Goal: Task Accomplishment & Management: Use online tool/utility

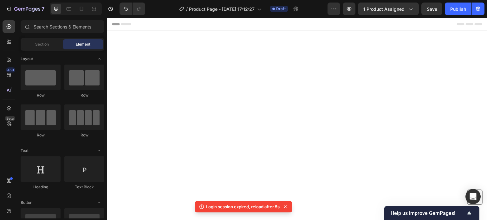
scroll to position [4777, 0]
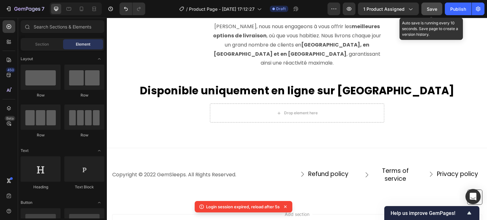
click at [431, 12] on div "Save" at bounding box center [432, 9] width 10 height 7
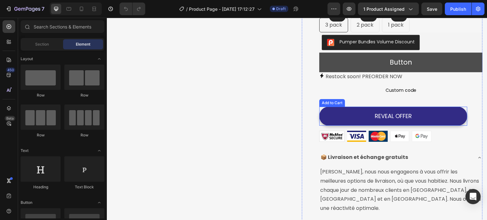
scroll to position [190, 0]
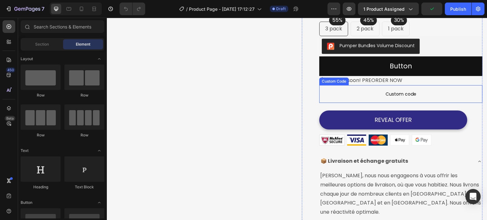
click at [361, 98] on span "Custom code" at bounding box center [400, 94] width 163 height 8
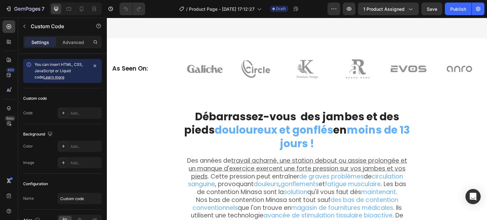
scroll to position [444, 0]
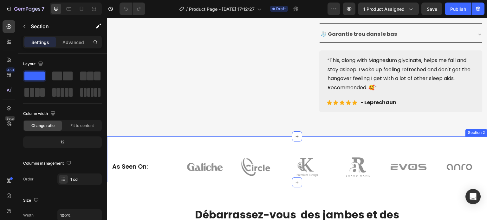
click at [184, 150] on div "As Seen On: Heading Image Image Image Image Image Image Row Row Section 2" at bounding box center [297, 160] width 380 height 46
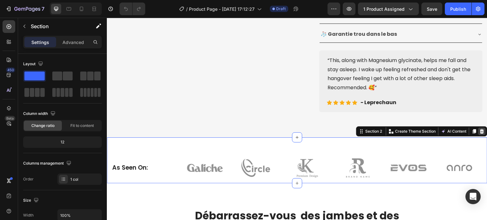
click at [479, 131] on icon at bounding box center [481, 131] width 5 height 5
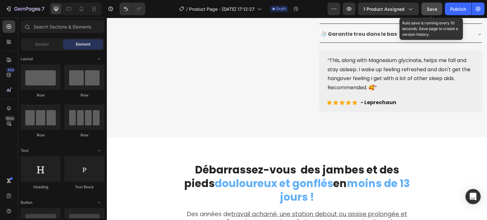
click at [431, 12] on div "Save" at bounding box center [432, 9] width 10 height 7
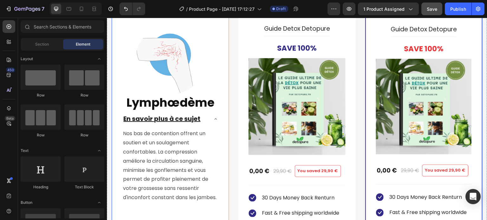
scroll to position [1997, 0]
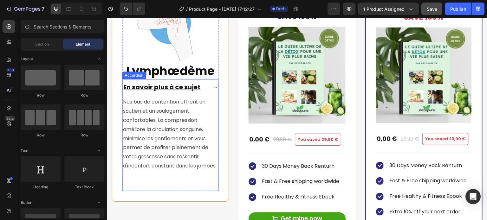
click at [214, 87] on icon at bounding box center [215, 87] width 3 height 1
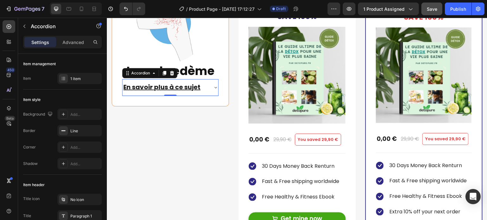
click at [205, 85] on div "En savoir plus à ce sujet" at bounding box center [165, 88] width 86 height 12
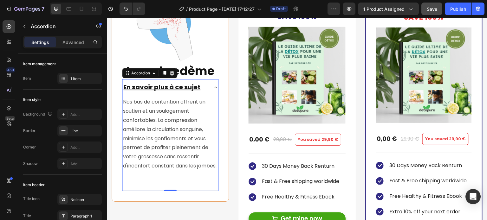
click at [205, 85] on div "En savoir plus à ce sujet" at bounding box center [165, 88] width 86 height 12
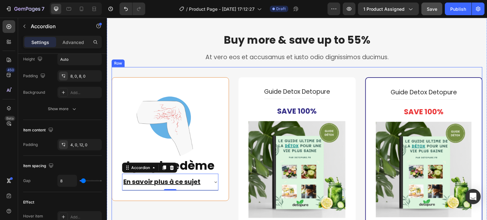
scroll to position [1902, 0]
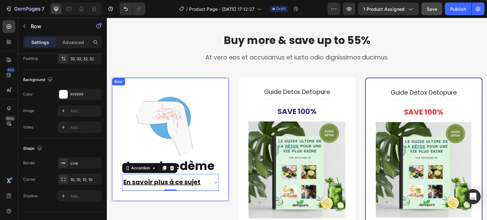
click at [118, 87] on div "Image Lymphœdème Heading En savoir plus à ce sujet Accordion 0 You saved 29,90 …" at bounding box center [170, 140] width 117 height 124
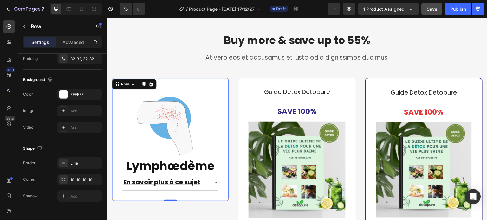
scroll to position [0, 0]
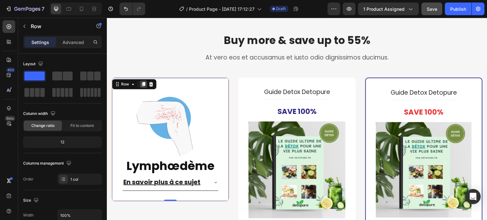
click at [143, 87] on div at bounding box center [143, 85] width 8 height 8
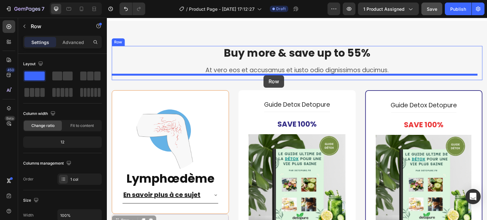
scroll to position [1873, 0]
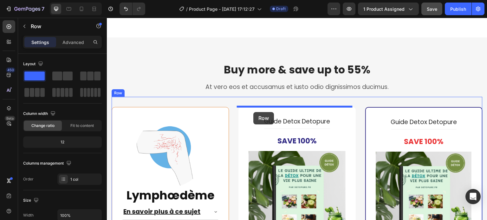
drag, startPoint x: 117, startPoint y: 144, endPoint x: 253, endPoint y: 112, distance: 140.2
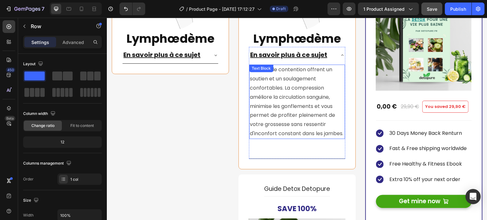
scroll to position [2095, 0]
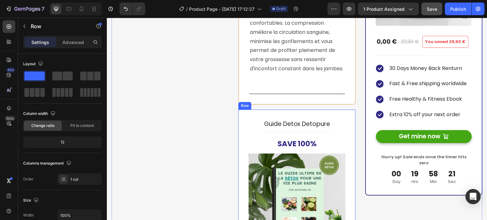
click at [277, 106] on icon at bounding box center [278, 103] width 4 height 4
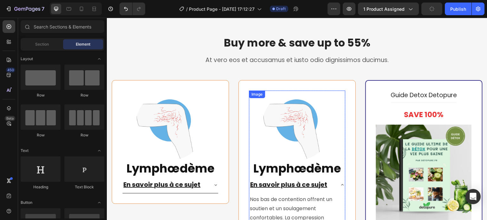
scroll to position [1873, 0]
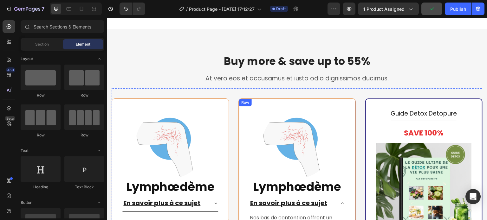
click at [263, 110] on div "Image Lymphœdème Heading En savoir plus à ce sujet Nos bas de contention offren…" at bounding box center [296, 208] width 117 height 219
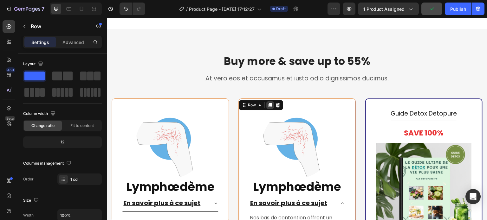
click at [269, 107] on icon at bounding box center [270, 105] width 3 height 4
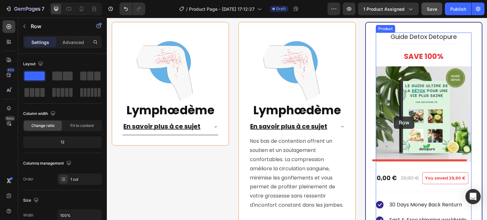
scroll to position [1882, 0]
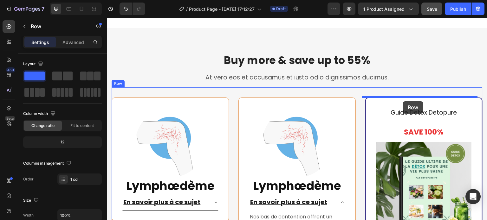
drag, startPoint x: 242, startPoint y: 46, endPoint x: 403, endPoint y: 101, distance: 170.5
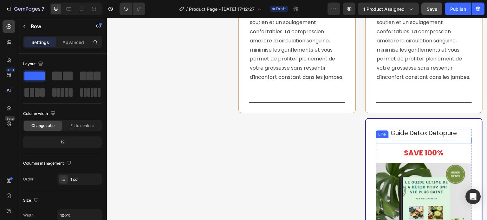
scroll to position [2136, 0]
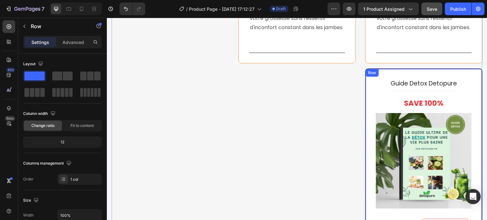
click at [369, 88] on div "Guide Detox Detopure Product Title Title Line Save 100% Product Badge Product I…" at bounding box center [423, 223] width 117 height 311
click at [403, 78] on icon at bounding box center [405, 75] width 4 height 4
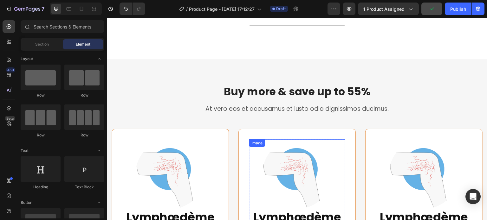
scroll to position [1851, 0]
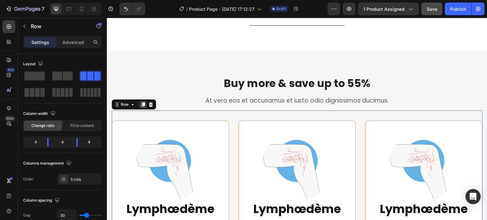
click at [142, 107] on icon at bounding box center [142, 104] width 3 height 4
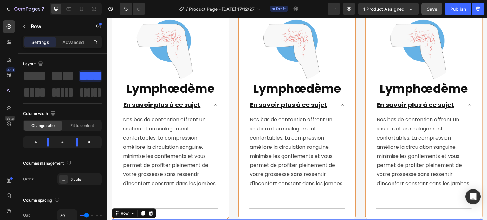
scroll to position [1977, 0]
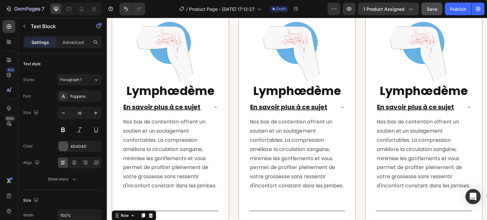
click at [154, 146] on p "Nos bas de contention offrent un soutien et un soulagement confortables. La com…" at bounding box center [170, 154] width 94 height 73
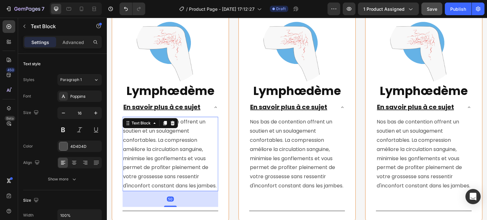
click at [152, 143] on p "Nos bas de contention offrent un soutien et un soulagement confortables. La com…" at bounding box center [170, 154] width 94 height 73
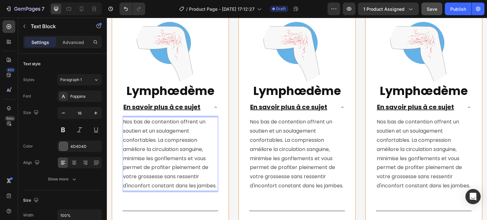
click at [175, 161] on p "Nos bas de contention offrent un soutien et un soulagement confortables. La com…" at bounding box center [170, 154] width 94 height 73
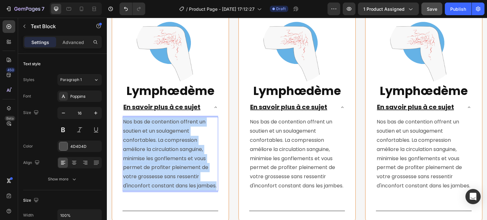
click at [175, 161] on p "Nos bas de contention offrent un soutien et un soulagement confortables. La com…" at bounding box center [170, 154] width 94 height 73
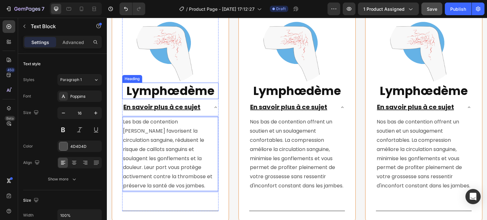
click at [170, 91] on strong "Lymphœdème" at bounding box center [170, 91] width 88 height 16
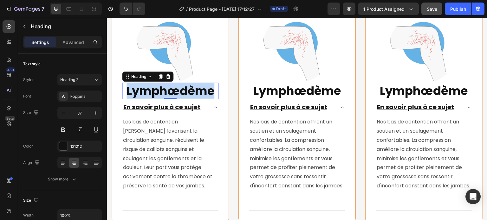
click at [170, 91] on strong "Lymphœdème" at bounding box center [170, 91] width 88 height 16
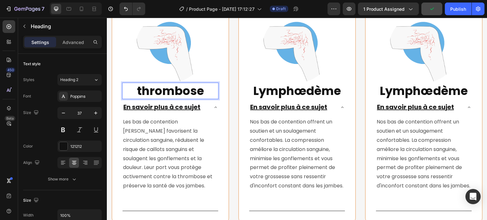
click at [141, 87] on strong "thrombose" at bounding box center [170, 91] width 67 height 16
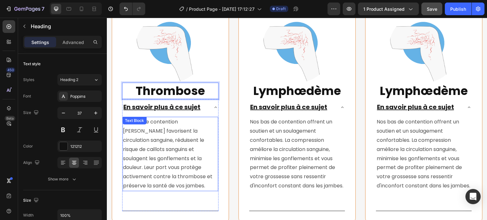
click at [180, 141] on p "Les bas de contention [PERSON_NAME] favorisent la circulation sanguine, réduise…" at bounding box center [170, 154] width 94 height 73
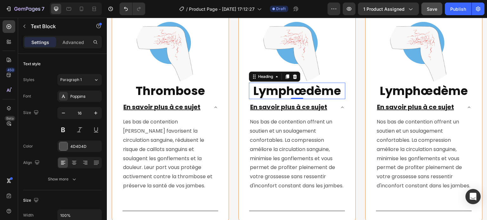
click at [283, 91] on strong "Lymphœdème" at bounding box center [297, 91] width 88 height 16
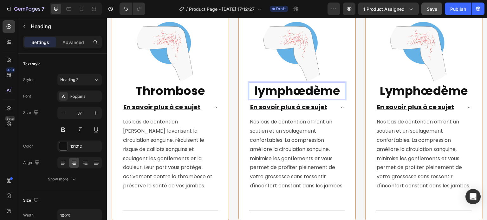
click at [257, 90] on strong "lymphœdème" at bounding box center [297, 91] width 86 height 16
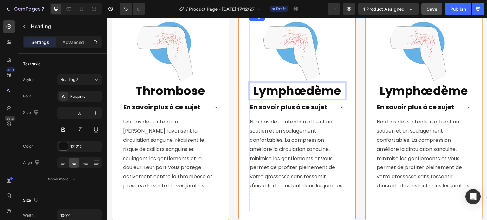
click at [289, 52] on img at bounding box center [297, 48] width 70 height 70
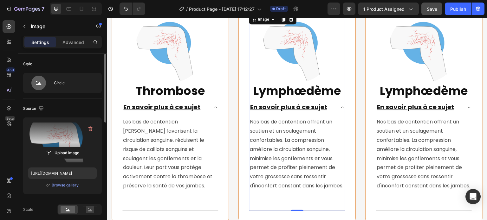
click at [59, 139] on label at bounding box center [62, 143] width 68 height 40
click at [59, 148] on input "file" at bounding box center [63, 153] width 44 height 11
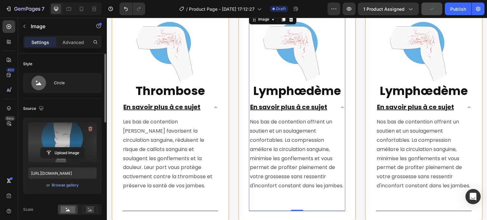
type input "[URL][DOMAIN_NAME]"
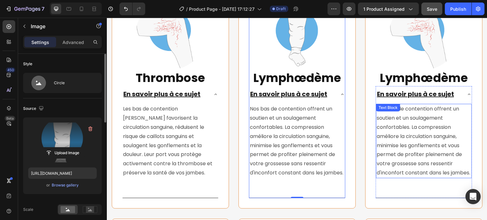
scroll to position [2009, 0]
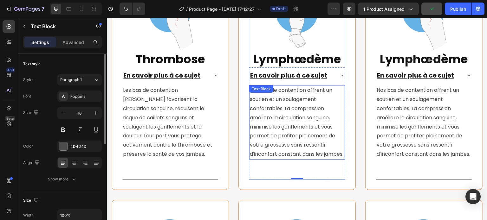
click at [274, 128] on p "Nos bas de contention offrent un soutien et un soulagement confortables. La com…" at bounding box center [297, 122] width 94 height 73
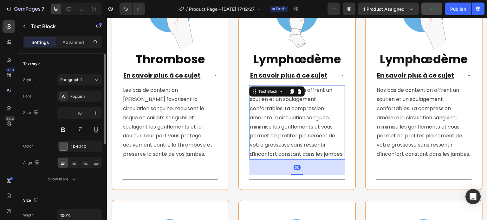
click at [274, 128] on p "Nos bas de contention offrent un soutien et un soulagement confortables. La com…" at bounding box center [297, 122] width 94 height 73
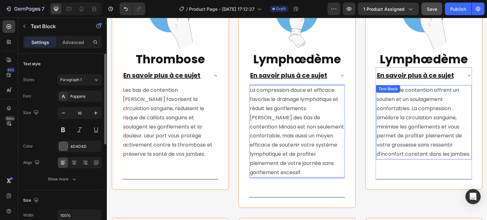
click at [423, 112] on p "Nos bas de contention offrent un soutien et un soulagement confortables. La com…" at bounding box center [424, 122] width 94 height 73
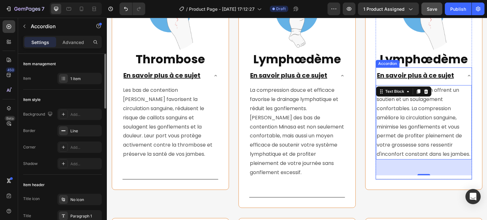
click at [393, 60] on div "Accordion" at bounding box center [388, 64] width 24 height 8
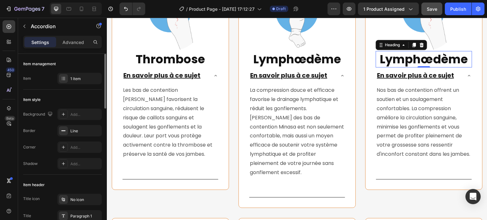
click at [435, 60] on strong "Lymphœdème" at bounding box center [424, 59] width 88 height 16
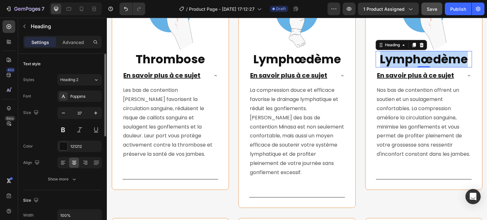
click at [435, 60] on strong "Lymphœdème" at bounding box center [424, 59] width 88 height 16
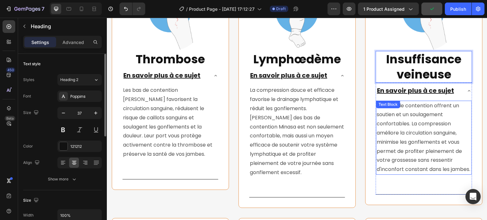
click at [414, 110] on div "Nos bas de contention offrent un soutien et un soulagement confortables. La com…" at bounding box center [424, 138] width 96 height 74
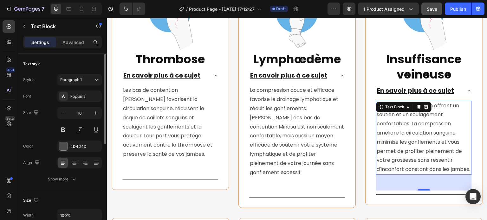
click at [409, 133] on p "Nos bas de contention offrent un soutien et un soulagement confortables. La com…" at bounding box center [424, 137] width 94 height 73
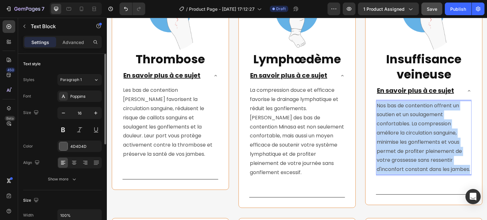
click at [409, 133] on p "Nos bas de contention offrent un soutien et un soulagement confortables. La com…" at bounding box center [424, 137] width 94 height 73
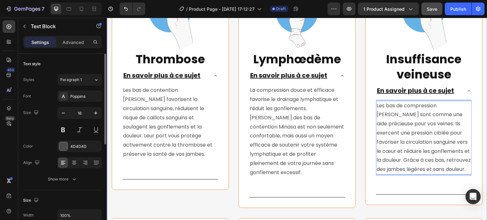
click at [481, 134] on div "Buy more & save up to 55% Heading At vero eos et accusamus et iusto odio dignis…" at bounding box center [297, 182] width 380 height 562
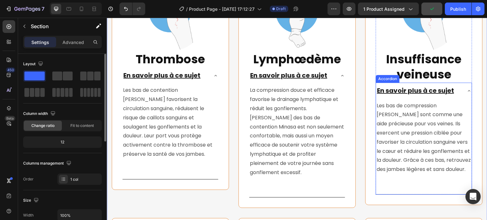
click at [467, 90] on icon at bounding box center [469, 90] width 5 height 5
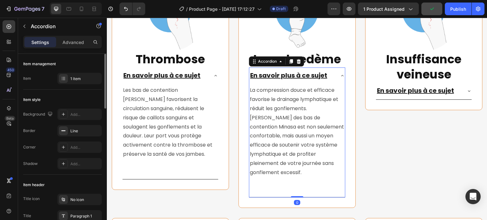
click at [340, 74] on icon at bounding box center [342, 75] width 5 height 5
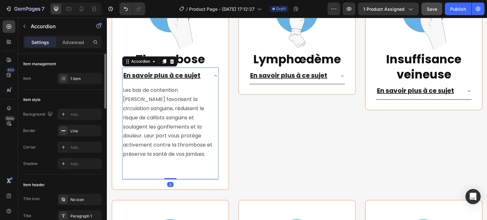
click at [215, 75] on icon at bounding box center [215, 75] width 5 height 5
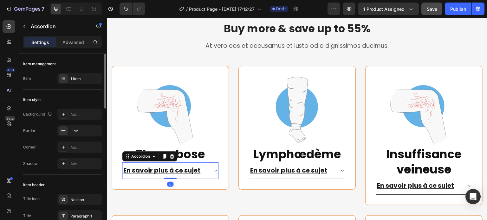
scroll to position [1946, 0]
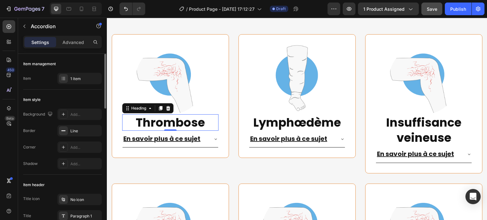
click at [199, 121] on strong "Thrombose" at bounding box center [170, 122] width 69 height 16
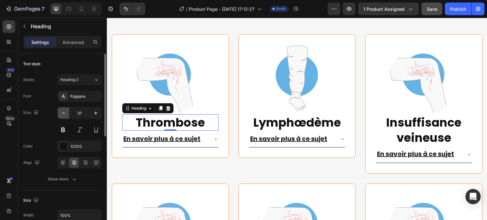
click at [63, 115] on icon "button" at bounding box center [63, 113] width 6 height 6
type input "34"
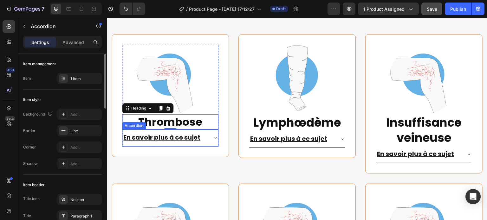
click at [191, 139] on u "En savoir plus à ce sujet" at bounding box center [161, 137] width 77 height 9
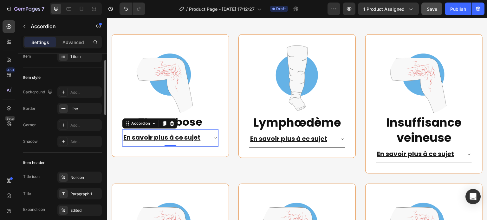
scroll to position [0, 0]
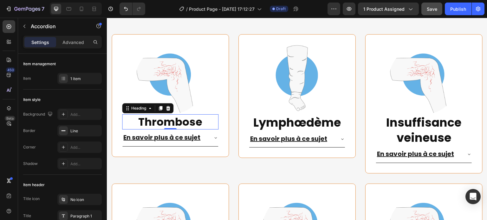
click at [188, 123] on strong "Thrombose" at bounding box center [170, 121] width 64 height 15
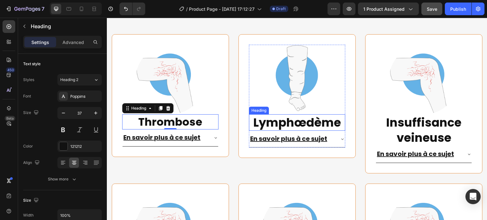
click at [281, 122] on strong "Lymphœdème" at bounding box center [297, 122] width 88 height 16
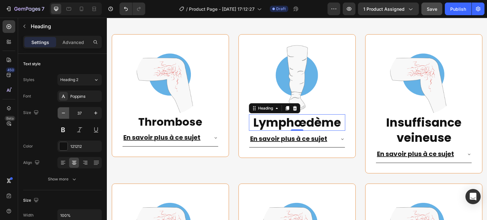
click at [65, 113] on icon "button" at bounding box center [63, 113] width 6 height 6
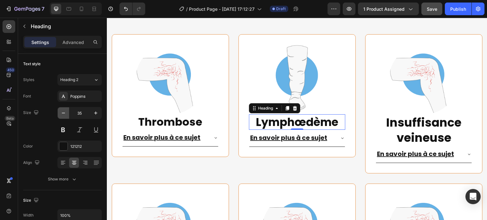
click at [65, 113] on icon "button" at bounding box center [63, 113] width 6 height 6
type input "34"
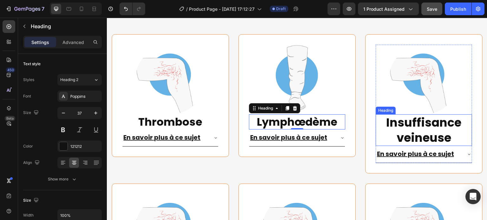
click at [424, 122] on strong "Insuffisance veineuse" at bounding box center [423, 130] width 75 height 32
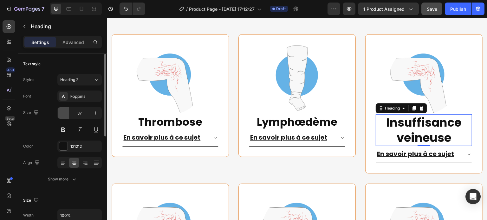
click at [65, 113] on icon "button" at bounding box center [63, 113] width 6 height 6
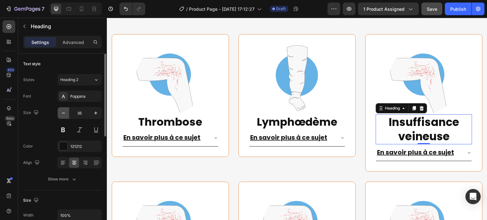
type input "34"
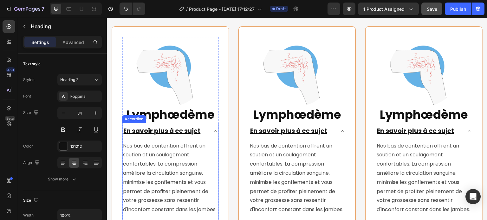
scroll to position [2104, 0]
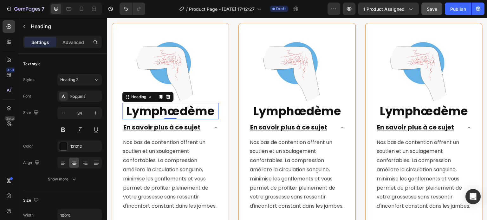
click at [160, 113] on strong "Lymphœdème" at bounding box center [170, 111] width 88 height 16
click at [67, 117] on button "button" at bounding box center [63, 112] width 11 height 11
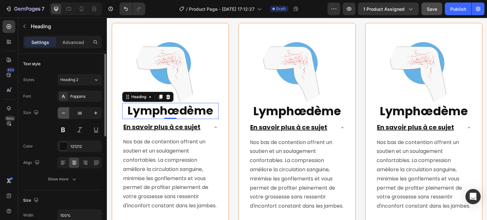
click at [67, 117] on button "button" at bounding box center [63, 112] width 11 height 11
type input "34"
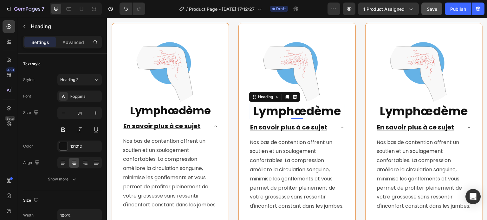
click at [295, 110] on strong "Lymphœdème" at bounding box center [297, 111] width 88 height 16
click at [60, 115] on icon "button" at bounding box center [63, 113] width 6 height 6
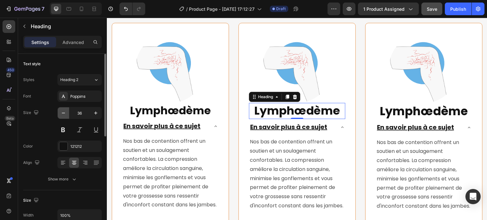
click at [60, 115] on icon "button" at bounding box center [63, 113] width 6 height 6
type input "34"
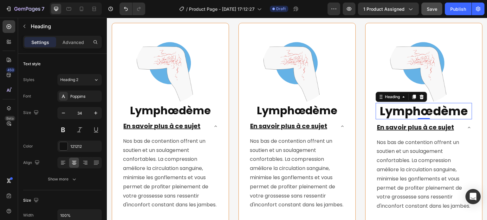
click at [435, 110] on strong "Lymphœdème" at bounding box center [424, 111] width 88 height 16
click at [66, 113] on icon "button" at bounding box center [63, 113] width 6 height 6
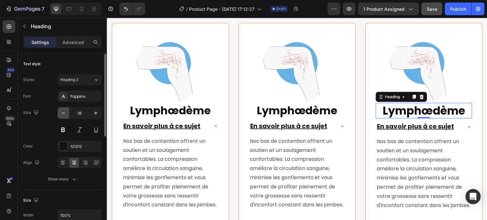
click at [66, 113] on icon "button" at bounding box center [63, 113] width 6 height 6
type input "34"
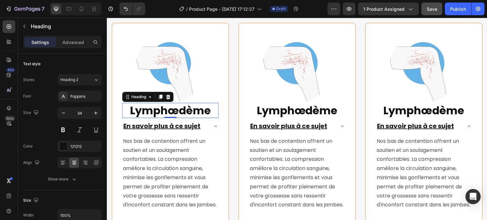
click at [160, 113] on strong "Lymphœdème" at bounding box center [170, 110] width 81 height 15
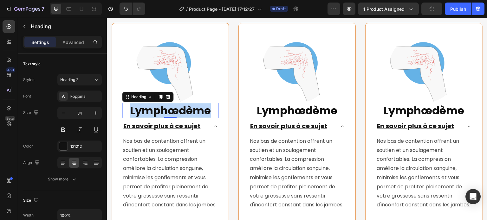
click at [164, 107] on strong "Lymphœdème" at bounding box center [170, 110] width 81 height 15
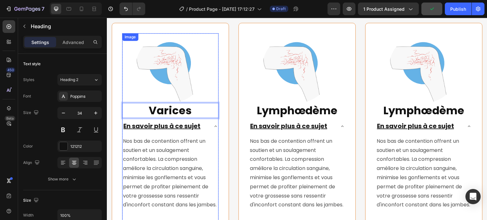
click at [174, 72] on img at bounding box center [170, 68] width 70 height 70
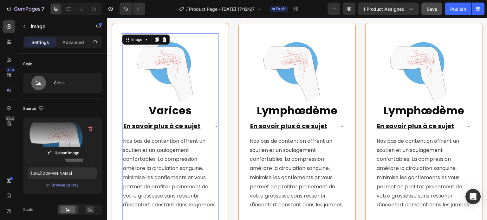
click at [67, 139] on label at bounding box center [62, 143] width 68 height 40
click at [67, 148] on input "file" at bounding box center [63, 153] width 44 height 11
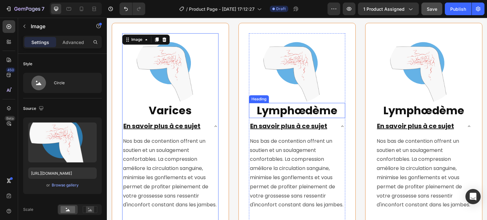
type input "[URL][DOMAIN_NAME]"
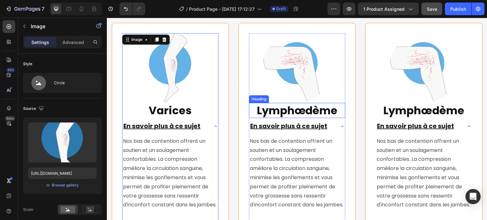
click at [275, 114] on strong "Lymphœdème" at bounding box center [297, 110] width 81 height 15
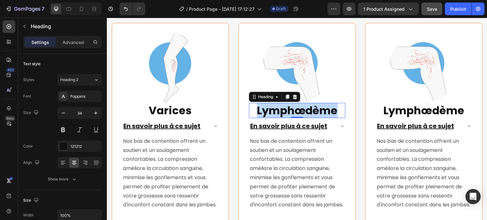
click at [275, 114] on strong "Lymphœdème" at bounding box center [297, 110] width 81 height 15
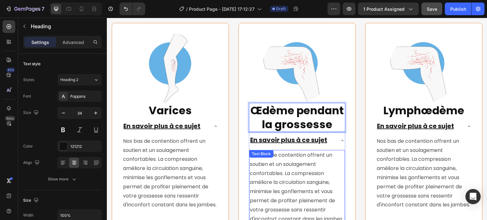
click at [273, 161] on p "Nos bas de contention offrent un soutien et un soulagement confortables. La com…" at bounding box center [297, 187] width 94 height 73
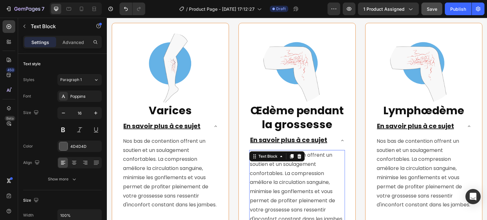
click at [294, 194] on p "Nos bas de contention offrent un soutien et un soulagement confortables. La com…" at bounding box center [297, 187] width 94 height 73
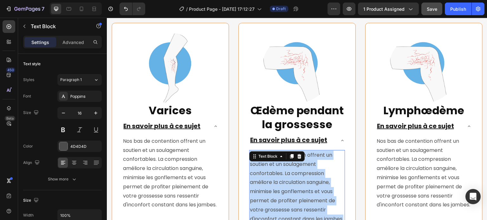
click at [294, 194] on p "Nos bas de contention offrent un soutien et un soulagement confortables. La com…" at bounding box center [297, 187] width 94 height 73
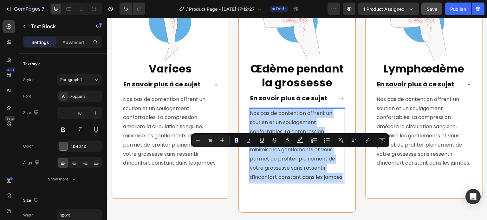
scroll to position [2168, 0]
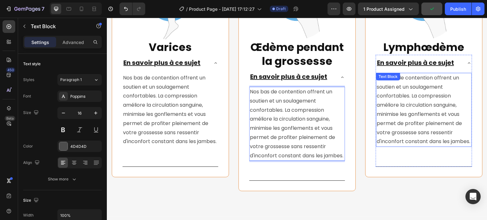
click at [406, 100] on p "Nos bas de contention offrent un soutien et un soulagement confortables. La com…" at bounding box center [424, 110] width 94 height 73
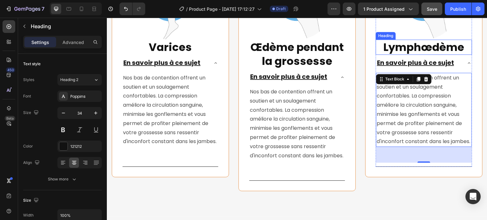
click at [412, 45] on strong "Lymphœdème" at bounding box center [424, 47] width 81 height 15
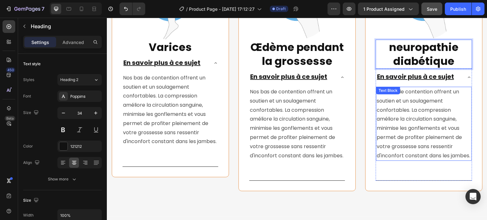
scroll to position [2072, 0]
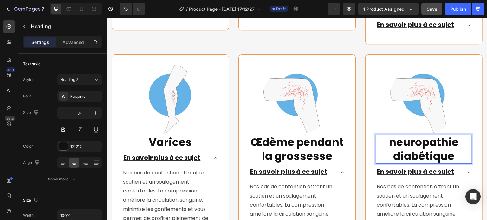
click at [393, 141] on strong "neuropathie diabétique" at bounding box center [423, 149] width 69 height 29
click at [399, 92] on img at bounding box center [424, 100] width 70 height 70
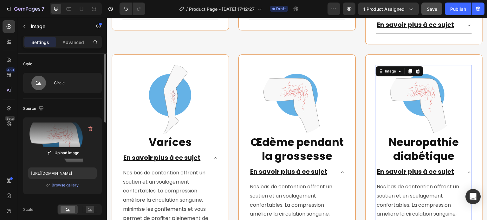
click at [68, 140] on label at bounding box center [62, 143] width 68 height 40
click at [68, 148] on input "file" at bounding box center [63, 153] width 44 height 11
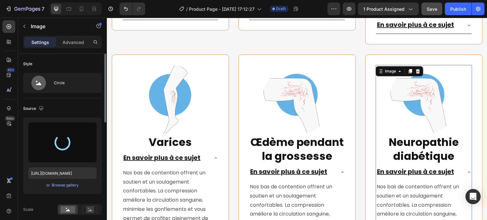
type input "[URL][DOMAIN_NAME]"
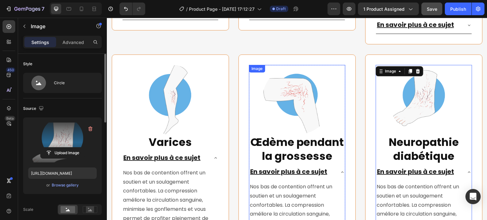
click at [290, 106] on img at bounding box center [297, 100] width 70 height 70
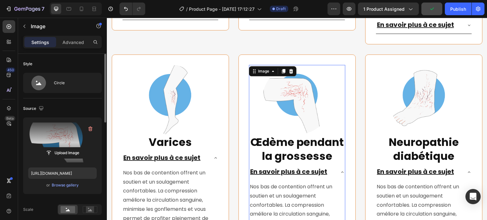
click at [58, 128] on label at bounding box center [62, 143] width 68 height 40
click at [58, 148] on input "file" at bounding box center [63, 153] width 44 height 11
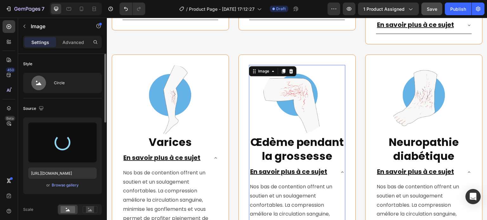
type input "[URL][DOMAIN_NAME]"
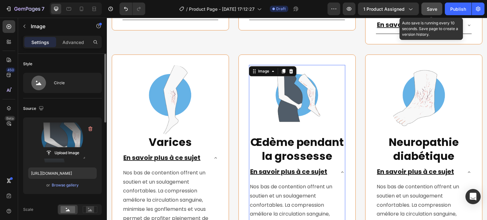
click at [434, 6] on div "Save" at bounding box center [432, 9] width 10 height 7
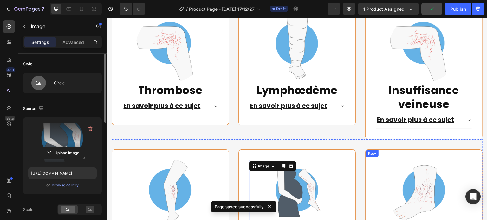
scroll to position [1914, 0]
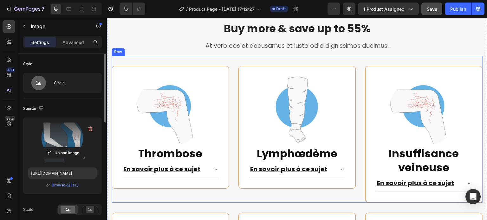
click at [229, 60] on div "Image ⁠⁠⁠⁠⁠⁠⁠ Thrombose Heading En savoir plus à ce sujet Accordion You saved 2…" at bounding box center [297, 129] width 371 height 147
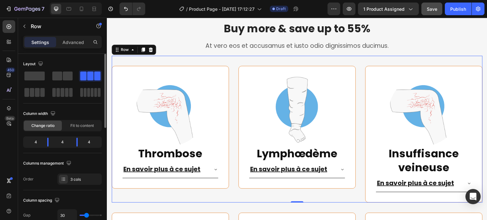
click at [35, 142] on div "4" at bounding box center [33, 142] width 18 height 9
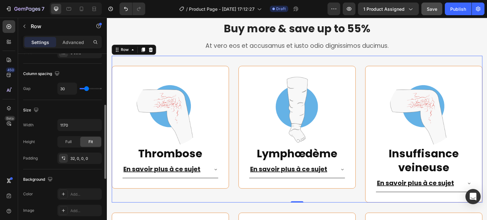
scroll to position [95, 0]
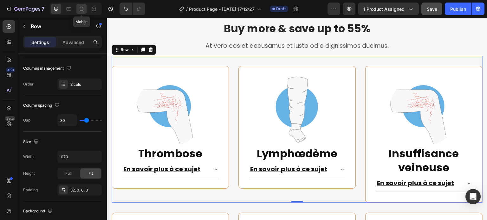
click at [80, 10] on icon at bounding box center [81, 9] width 6 height 6
type input "0"
type input "100%"
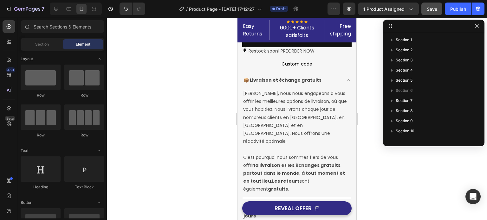
scroll to position [329, 0]
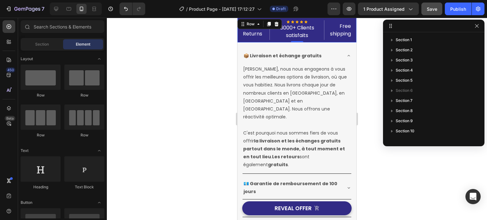
click at [255, 19] on div "Easy Returns Text block Icon Icon Icon Icon Icon Icon List Hoz 6000+ Clients sa…" at bounding box center [296, 30] width 119 height 25
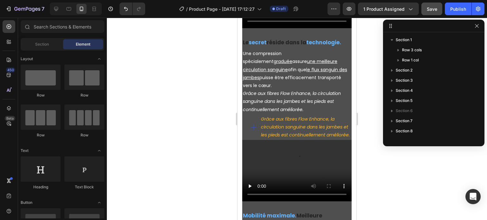
scroll to position [1188, 0]
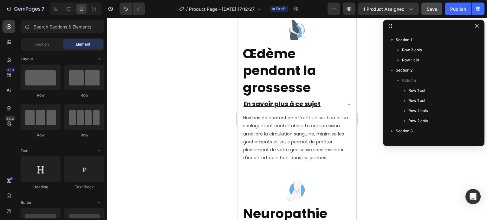
scroll to position [2309, 0]
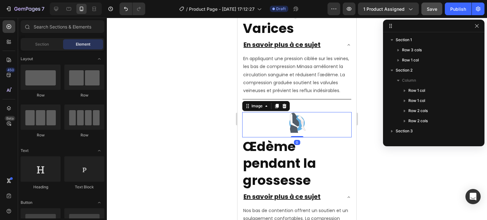
click at [298, 130] on img at bounding box center [296, 124] width 25 height 25
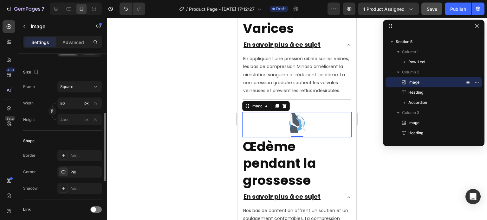
scroll to position [190, 0]
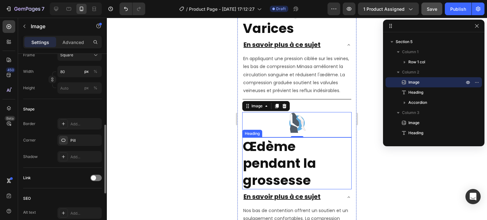
click at [273, 167] on strong "Œdème pendant la grossesse" at bounding box center [279, 164] width 73 height 52
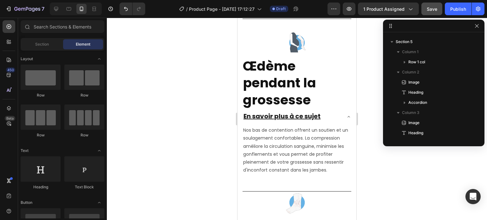
scroll to position [2397, 0]
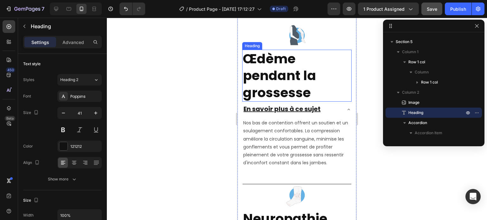
click at [276, 93] on strong "Œdème pendant la grossesse" at bounding box center [279, 76] width 73 height 52
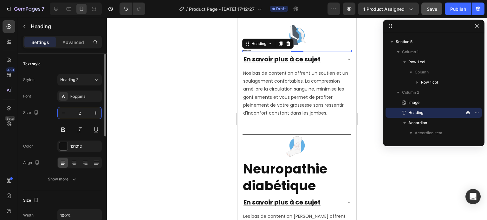
type input "25"
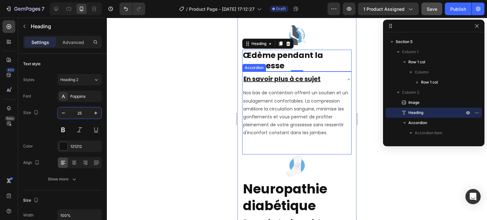
click at [316, 83] on u "En savoir plus à ce sujet" at bounding box center [281, 79] width 77 height 9
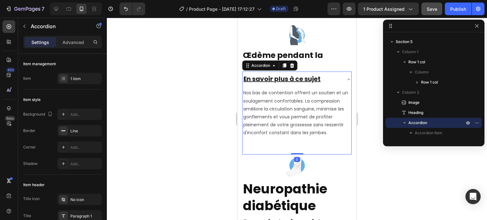
click at [332, 85] on div "En savoir plus à ce sujet" at bounding box center [292, 79] width 99 height 10
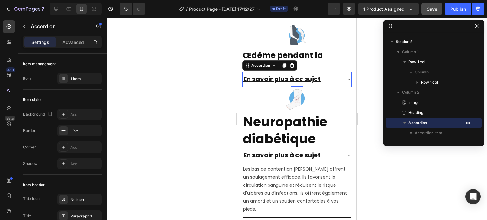
click at [68, 48] on div "Settings Advanced" at bounding box center [62, 42] width 79 height 13
click at [72, 42] on p "Advanced" at bounding box center [73, 42] width 22 height 7
type input "100%"
type input "100"
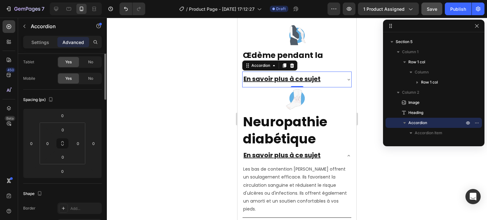
scroll to position [0, 0]
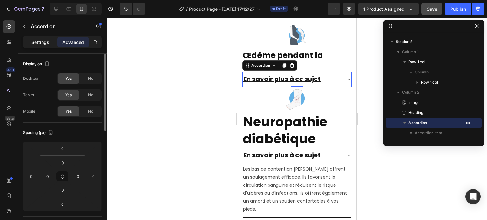
click at [43, 40] on p "Settings" at bounding box center [40, 42] width 18 height 7
type input "8"
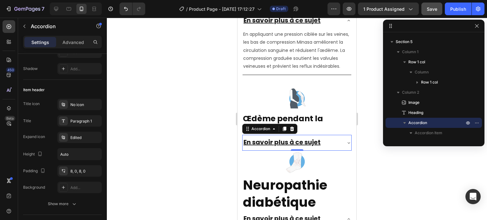
scroll to position [2333, 0]
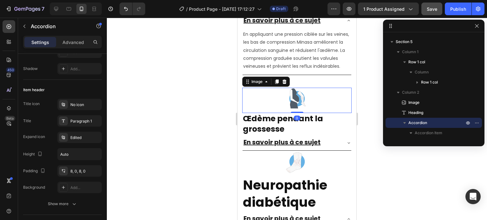
click at [293, 103] on img at bounding box center [296, 100] width 25 height 25
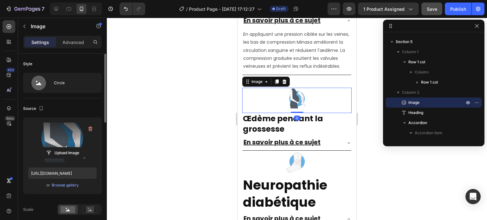
scroll to position [95, 0]
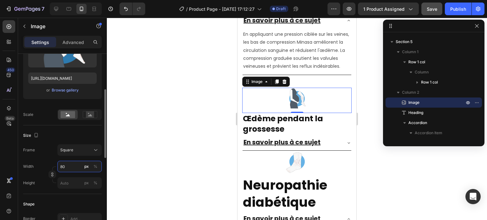
type input "2"
type input "20"
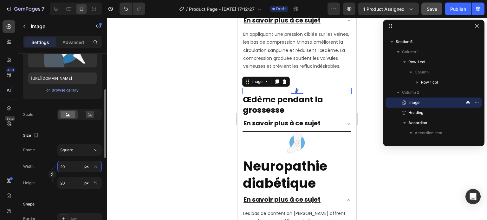
type input "200"
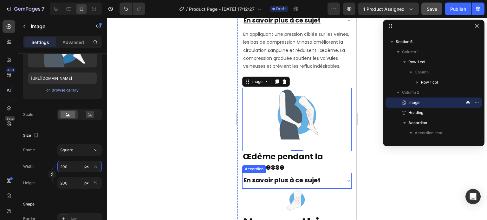
scroll to position [2397, 0]
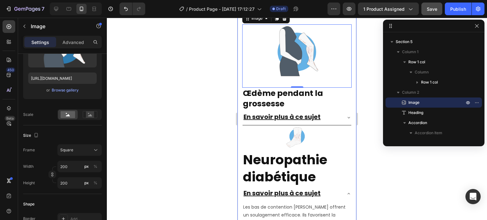
click at [349, 98] on div "Image Varices Heading En savoir plus à ce sujet En appliquant une pression cibl…" at bounding box center [296, 90] width 119 height 409
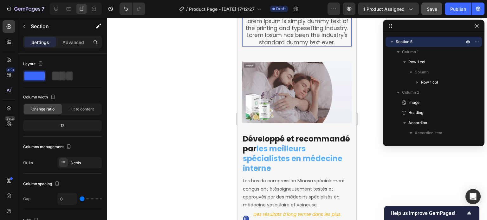
scroll to position [2746, 0]
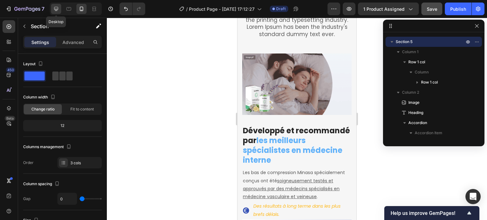
click at [58, 10] on icon at bounding box center [56, 9] width 6 height 6
type input "32"
type input "90%"
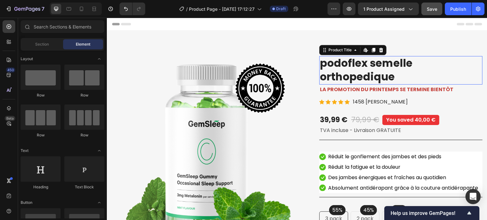
click at [383, 68] on h2 "podoflex semelle orthopedique" at bounding box center [400, 70] width 163 height 29
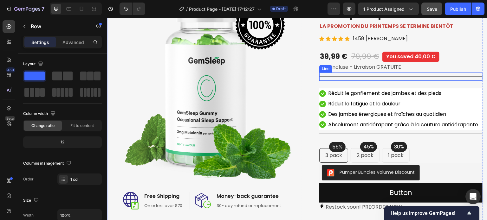
scroll to position [127, 0]
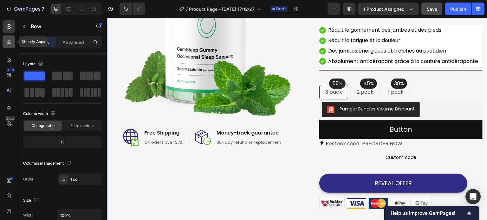
click at [7, 44] on icon at bounding box center [9, 42] width 6 height 6
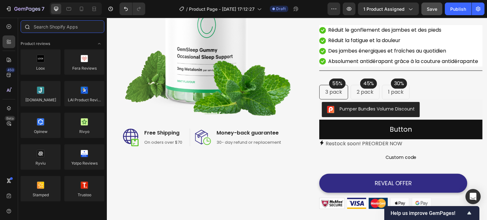
click at [66, 29] on input "text" at bounding box center [63, 26] width 84 height 13
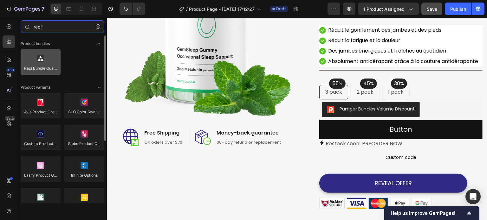
type input "rapi"
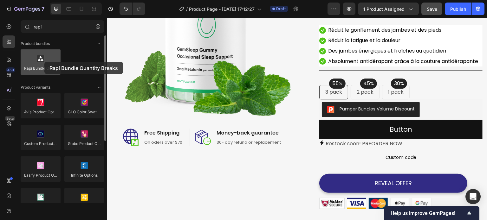
click at [44, 62] on div at bounding box center [41, 61] width 40 height 25
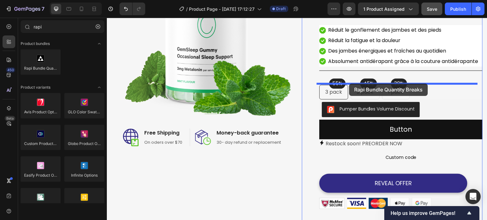
drag, startPoint x: 151, startPoint y: 80, endPoint x: 349, endPoint y: 84, distance: 198.2
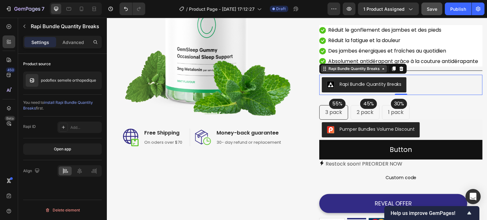
click at [358, 72] on div "Rapi Bundle Quantity Breaks" at bounding box center [354, 69] width 54 height 6
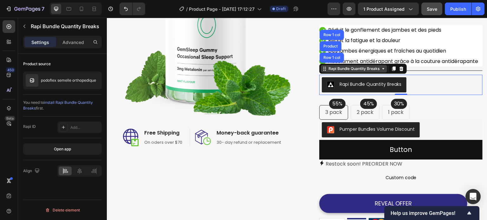
click at [358, 72] on div "Rapi Bundle Quantity Breaks" at bounding box center [354, 69] width 54 height 6
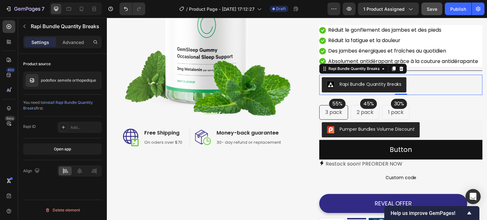
click at [53, 101] on span "install Rapi Bundle Quantity Breaks" at bounding box center [58, 105] width 70 height 10
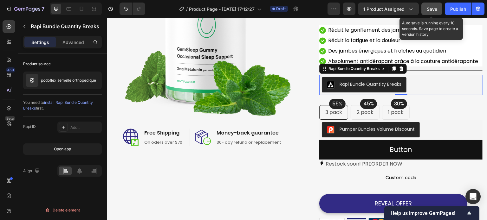
click at [428, 11] on span "Save" at bounding box center [432, 8] width 10 height 5
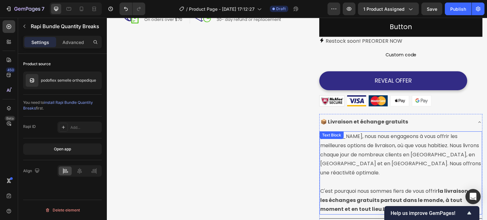
scroll to position [190, 0]
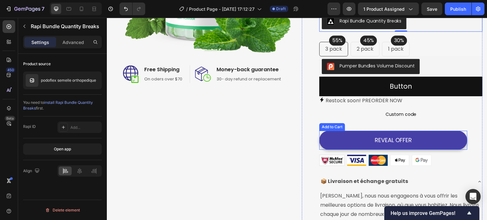
click at [366, 146] on button "REVEAL OFFER" at bounding box center [393, 140] width 148 height 19
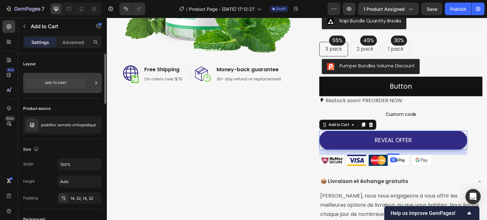
click at [100, 83] on div at bounding box center [62, 83] width 79 height 20
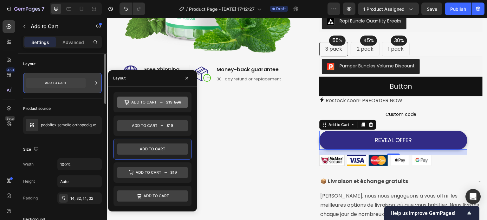
click at [100, 83] on div at bounding box center [62, 83] width 79 height 20
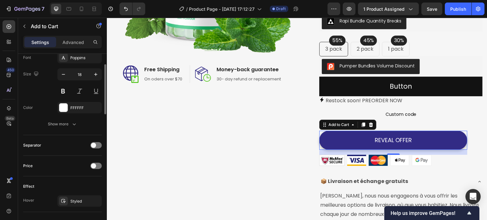
scroll to position [176, 0]
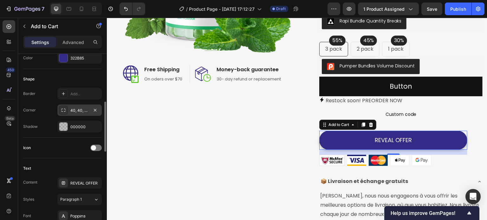
click at [75, 108] on div "40, 40, 40, 40" at bounding box center [79, 111] width 18 height 6
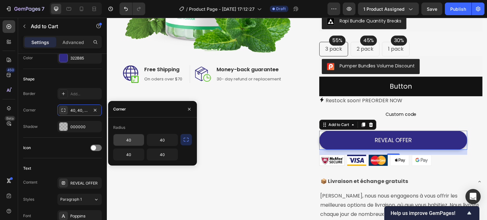
click at [129, 141] on input "40" at bounding box center [128, 139] width 30 height 11
type input "0"
click at [161, 142] on input "40" at bounding box center [162, 139] width 30 height 11
type input "0"
click at [160, 156] on input "40" at bounding box center [162, 154] width 30 height 11
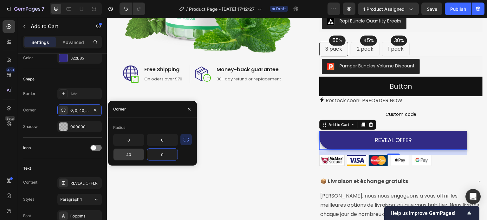
type input "0"
click at [129, 158] on input "40" at bounding box center [128, 154] width 30 height 11
type input "0"
click at [89, 80] on div "Shape" at bounding box center [62, 79] width 79 height 10
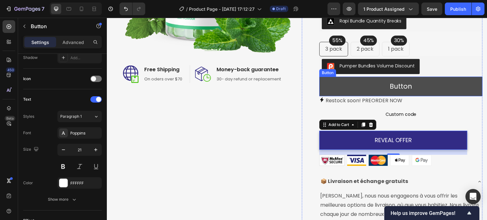
click at [376, 88] on button "Button" at bounding box center [400, 87] width 163 height 20
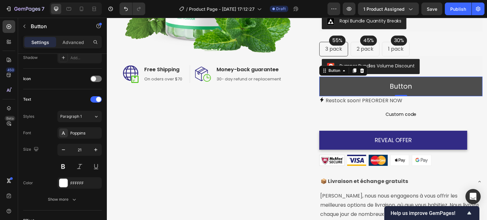
scroll to position [0, 0]
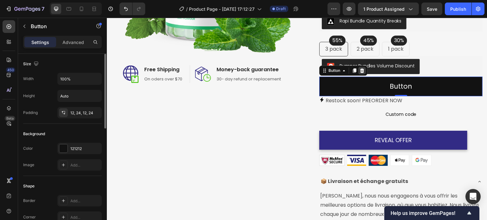
click at [360, 73] on icon at bounding box center [362, 70] width 5 height 5
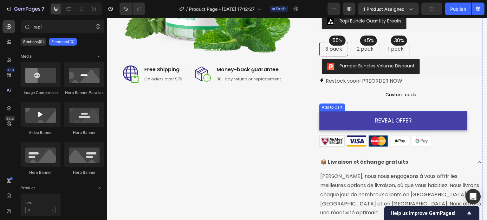
click at [335, 130] on button "REVEAL OFFER" at bounding box center [393, 120] width 148 height 19
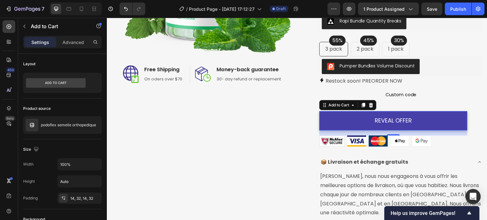
click at [344, 130] on button "REVEAL OFFER" at bounding box center [393, 120] width 148 height 19
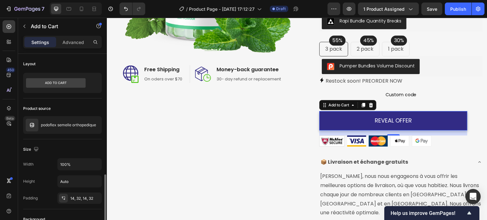
scroll to position [127, 0]
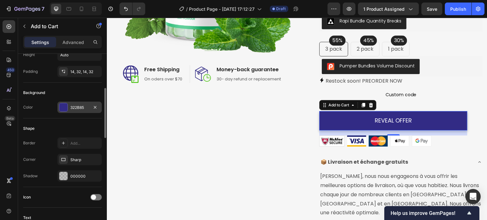
click at [84, 111] on div "322B85" at bounding box center [79, 107] width 44 height 11
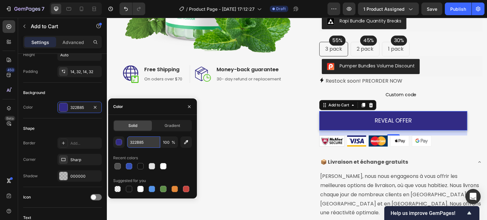
click at [139, 147] on input "322B85" at bounding box center [143, 142] width 33 height 11
paste input "#e1662d"
type input "#e1662d"
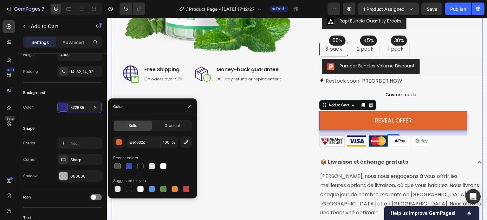
click at [211, 124] on div "Image Image Free Shipping Heading On oders over $70 Text block Row Image Money-…" at bounding box center [202, 116] width 181 height 501
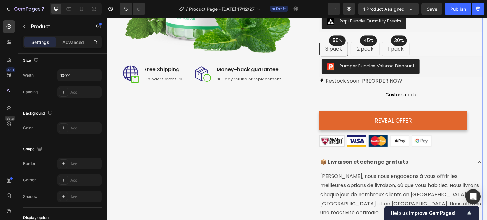
scroll to position [0, 0]
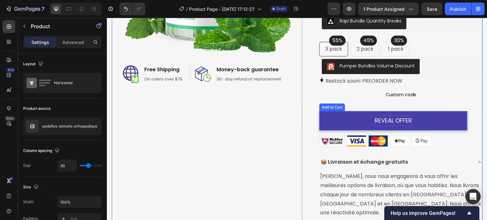
click at [391, 126] on div "REVEAL OFFER" at bounding box center [393, 121] width 37 height 10
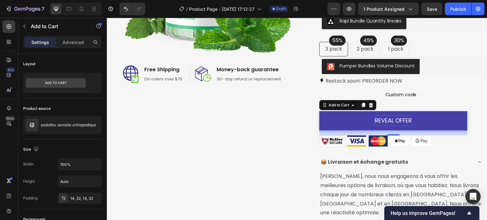
click at [395, 126] on div "REVEAL OFFER" at bounding box center [393, 121] width 37 height 10
click at [395, 126] on p "REVEAL OFFER" at bounding box center [393, 121] width 37 height 10
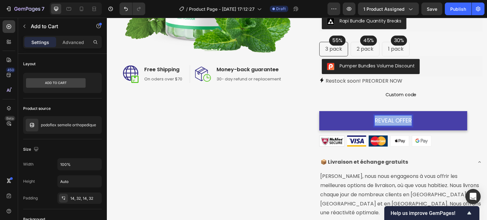
click at [395, 126] on p "REVEAL OFFER" at bounding box center [393, 121] width 37 height 10
click at [319, 111] on button "AJOUTER" at bounding box center [393, 120] width 148 height 19
click at [319, 111] on button "AJOUTER AU" at bounding box center [393, 120] width 148 height 19
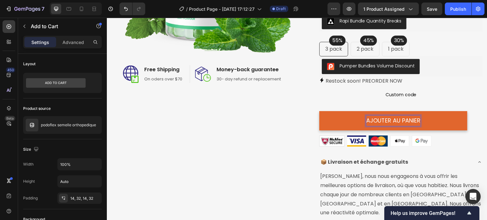
click at [290, 127] on div "Image Image Free Shipping Heading On oders over $70 Text block Row Image Money-…" at bounding box center [297, 116] width 371 height 501
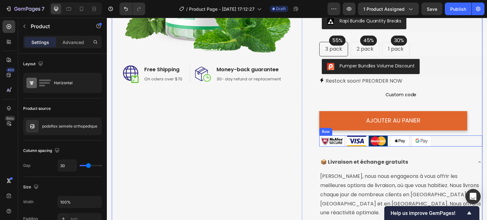
click at [433, 147] on div "Image Image Image Image Image Row" at bounding box center [400, 141] width 163 height 11
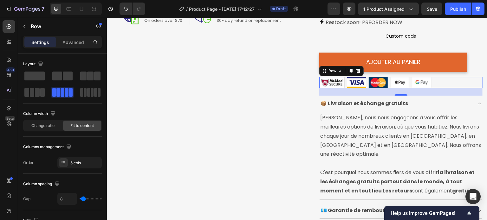
scroll to position [254, 0]
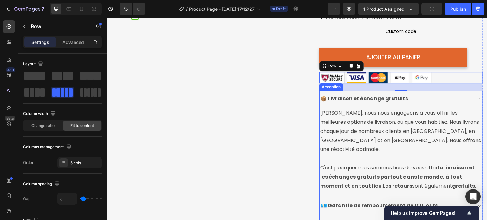
click at [425, 105] on div "📦 Livraison et échange gratuits" at bounding box center [396, 99] width 152 height 11
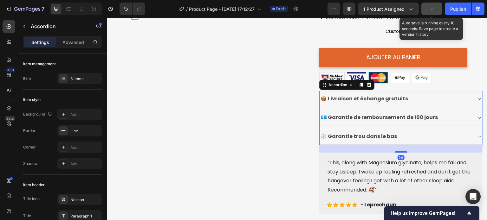
click at [428, 9] on button "button" at bounding box center [431, 9] width 21 height 13
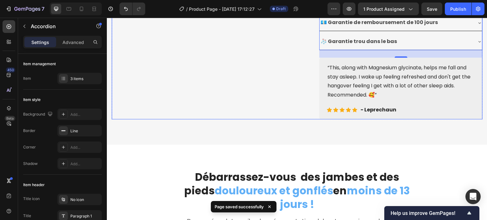
scroll to position [317, 0]
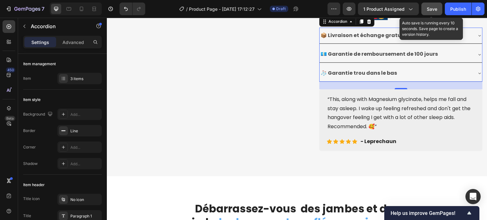
click at [436, 13] on button "Save" at bounding box center [431, 9] width 21 height 13
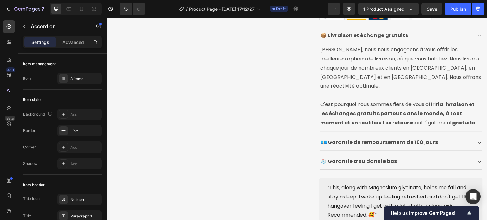
scroll to position [285, 0]
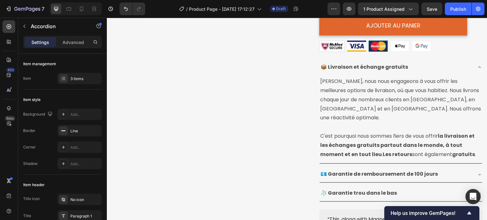
click at [477, 70] on icon at bounding box center [479, 67] width 5 height 5
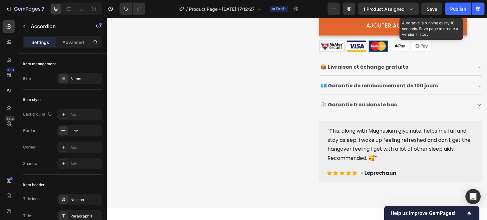
click at [430, 10] on span "Save" at bounding box center [432, 8] width 10 height 5
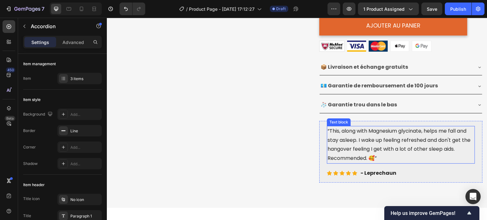
scroll to position [317, 0]
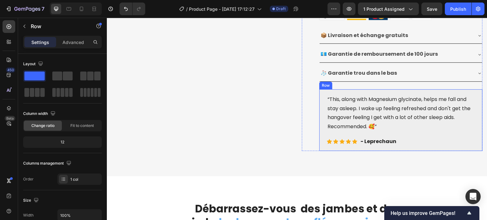
click at [320, 101] on div "“This, along with Magnesium glycinate, helps me fall and stay asleep. I wake up…" at bounding box center [400, 120] width 163 height 62
click at [356, 86] on icon at bounding box center [358, 83] width 4 height 4
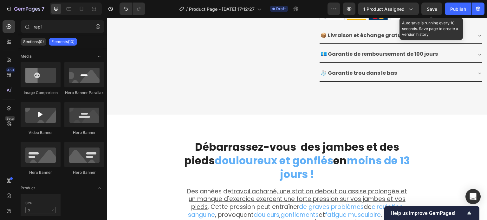
click at [432, 7] on span "Save" at bounding box center [432, 8] width 10 height 5
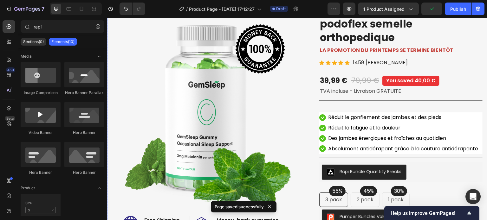
scroll to position [0, 0]
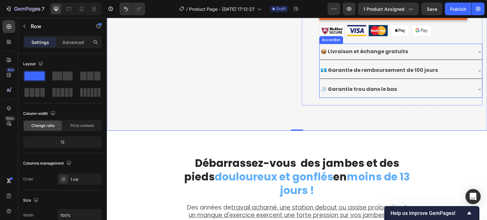
scroll to position [285, 0]
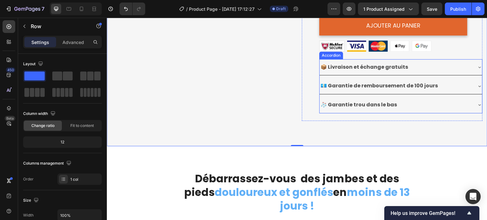
click at [423, 72] on div "📦 Livraison et échange gratuits" at bounding box center [396, 67] width 152 height 11
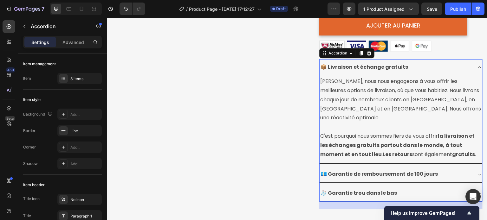
click at [423, 72] on div "📦 Livraison et échange gratuits" at bounding box center [396, 67] width 152 height 11
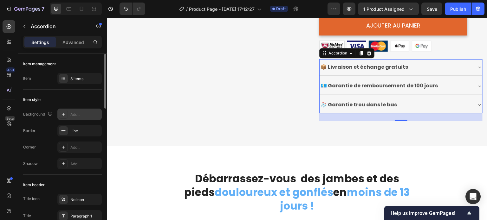
click at [76, 112] on div "Add..." at bounding box center [85, 115] width 30 height 6
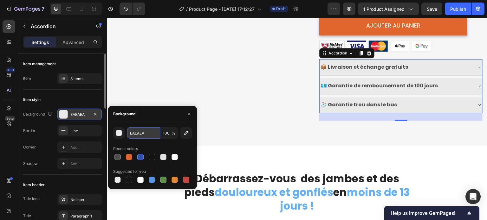
click at [133, 133] on input "EAEAEA" at bounding box center [143, 132] width 33 height 11
paste input "#f7f6f6"
type input "#f7f6f6"
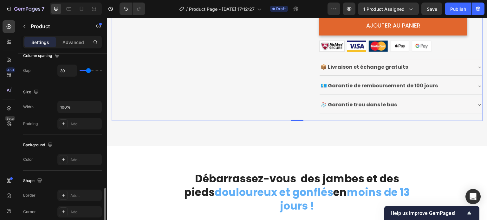
scroll to position [159, 0]
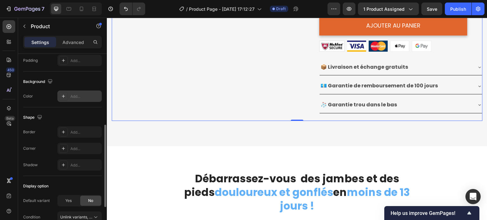
click at [79, 97] on div "Add..." at bounding box center [85, 97] width 30 height 6
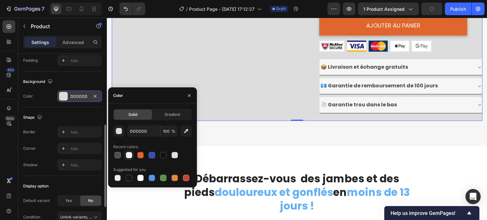
click at [128, 158] on div at bounding box center [129, 155] width 6 height 6
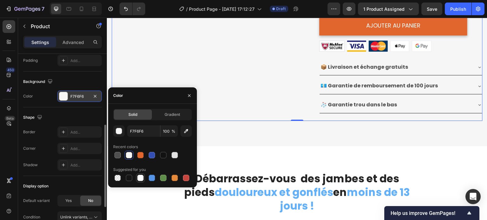
click at [143, 177] on div at bounding box center [140, 178] width 6 height 6
type input "FFFFFF"
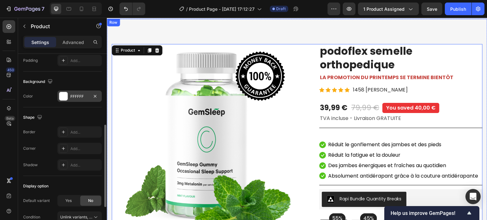
scroll to position [0, 0]
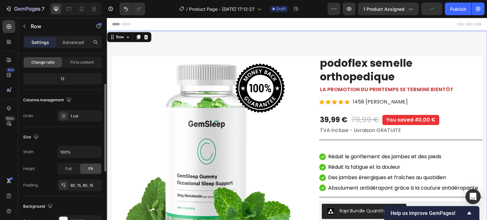
scroll to position [127, 0]
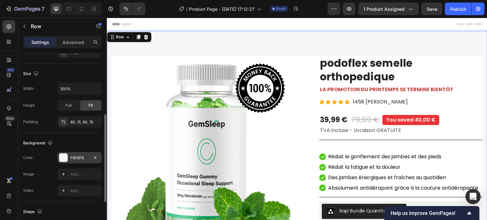
click at [77, 158] on div "F6F6F6" at bounding box center [79, 158] width 18 height 6
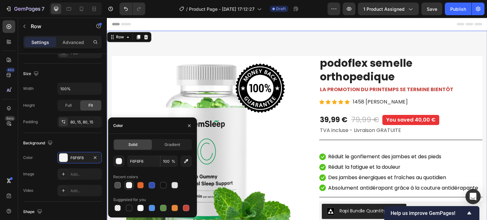
click at [127, 187] on div at bounding box center [129, 185] width 6 height 6
click at [118, 209] on div at bounding box center [117, 208] width 6 height 6
type input "000000"
type input "0"
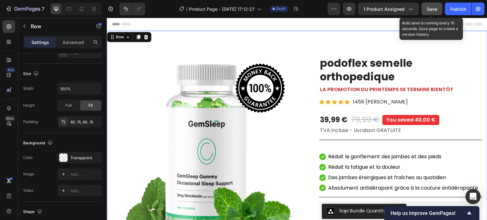
click at [426, 10] on button "Save" at bounding box center [431, 9] width 21 height 13
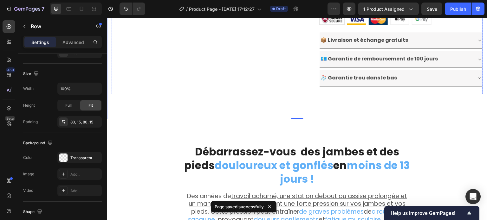
scroll to position [317, 0]
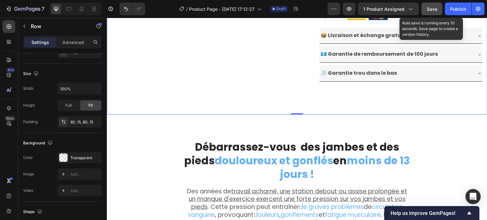
click at [426, 9] on button "Save" at bounding box center [431, 9] width 21 height 13
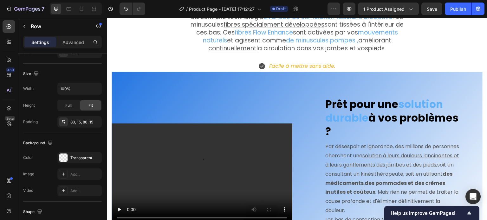
scroll to position [697, 0]
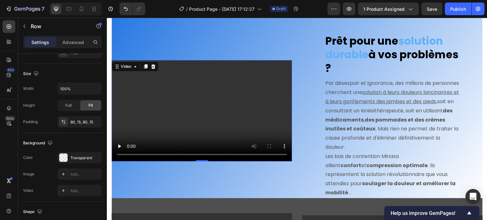
click at [200, 116] on video at bounding box center [202, 110] width 180 height 101
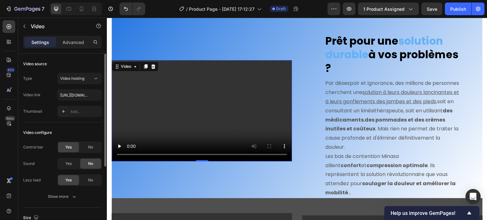
scroll to position [0, 0]
click at [68, 95] on input "[URL][DOMAIN_NAME]" at bounding box center [79, 94] width 44 height 11
click at [71, 81] on span "Video hosting" at bounding box center [72, 78] width 24 height 5
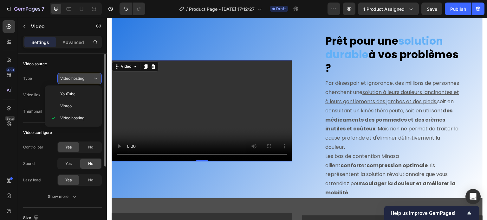
click at [71, 81] on span "Video hosting" at bounding box center [72, 78] width 24 height 5
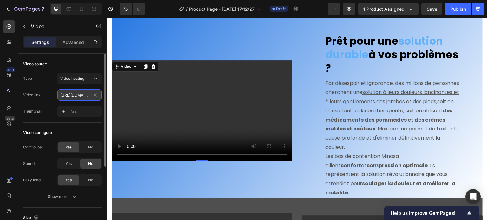
click at [79, 94] on input "[URL][DOMAIN_NAME]" at bounding box center [79, 94] width 44 height 11
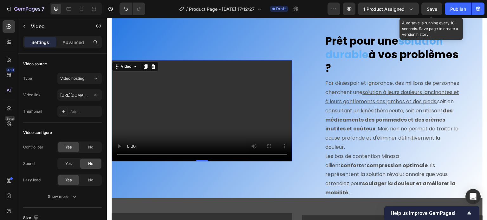
click at [434, 8] on span "Save" at bounding box center [432, 8] width 10 height 5
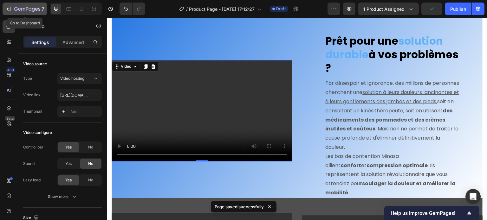
click at [20, 10] on icon "button" at bounding box center [19, 9] width 3 height 3
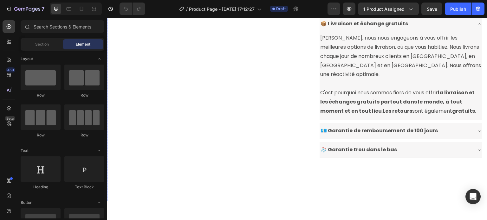
scroll to position [254, 0]
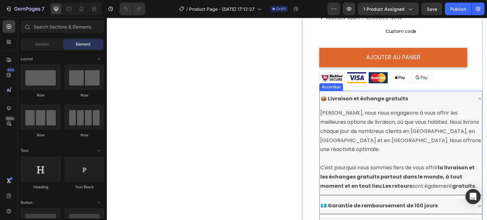
click at [477, 101] on icon at bounding box center [479, 98] width 5 height 5
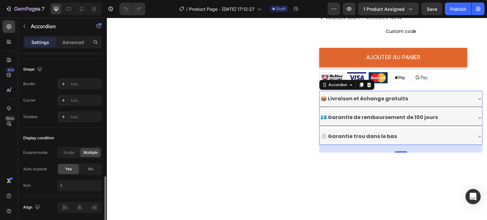
scroll to position [434, 0]
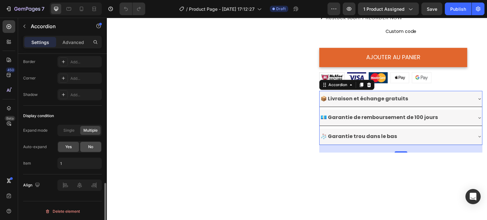
click at [89, 145] on span "No" at bounding box center [90, 147] width 5 height 6
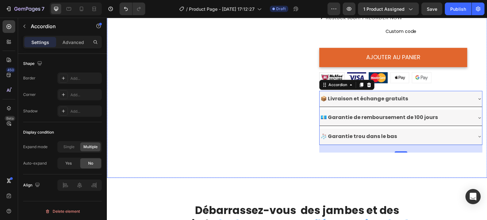
scroll to position [349, 0]
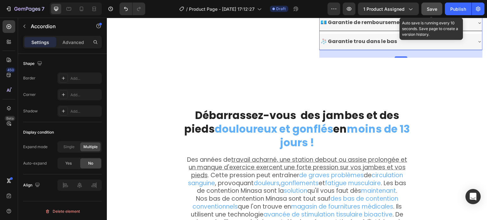
click at [429, 9] on span "Save" at bounding box center [432, 8] width 10 height 5
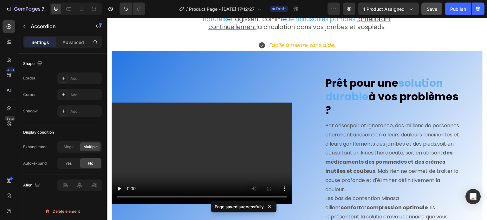
scroll to position [634, 0]
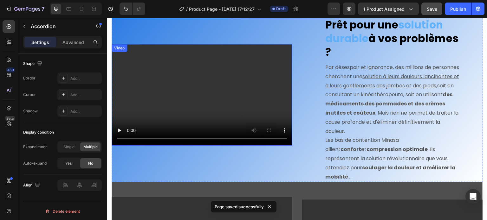
click at [192, 95] on video at bounding box center [202, 94] width 180 height 101
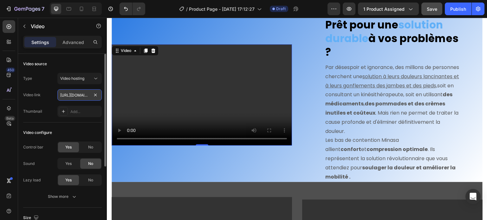
click at [73, 100] on input "[URL][DOMAIN_NAME]" at bounding box center [79, 94] width 44 height 11
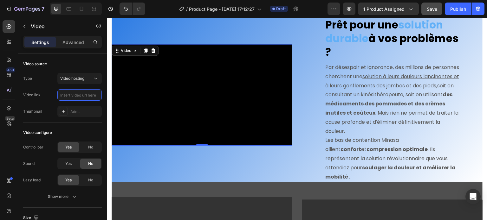
paste input "https://cdn.shopify.com/videos/c/o/v/0dd5f15a5bfd4f7a905276ccd24cc36f.mp4"
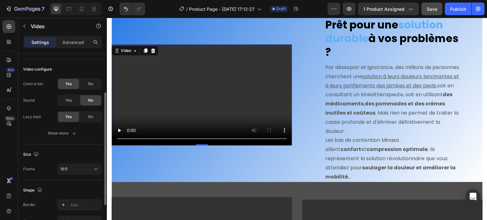
scroll to position [95, 0]
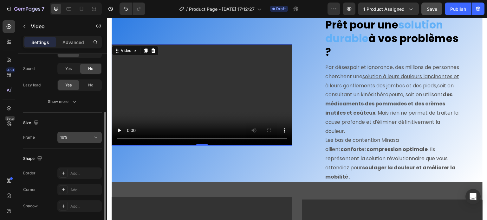
type input "https://cdn.shopify.com/videos/c/o/v/0dd5f15a5bfd4f7a905276ccd24cc36f.mp4"
click at [70, 137] on div "16:9" at bounding box center [76, 138] width 32 height 6
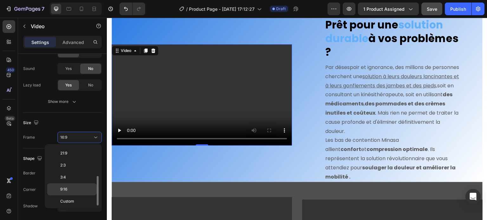
scroll to position [0, 0]
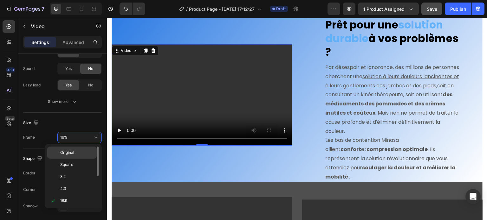
click at [68, 152] on span "Original" at bounding box center [67, 153] width 14 height 6
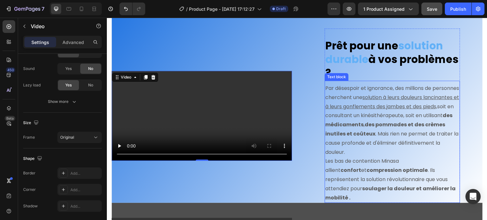
scroll to position [601, 0]
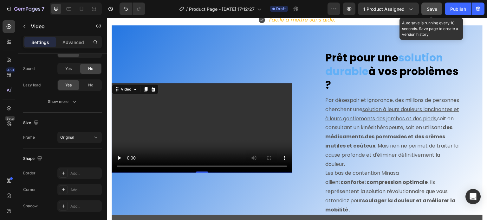
click at [438, 7] on button "Save" at bounding box center [431, 9] width 21 height 13
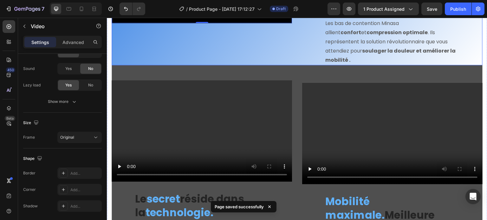
scroll to position [760, 0]
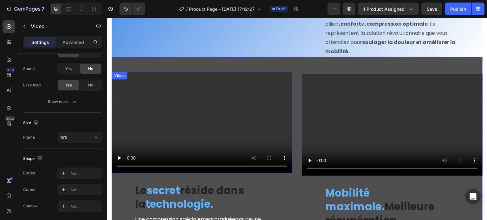
click at [262, 132] on video at bounding box center [202, 122] width 180 height 101
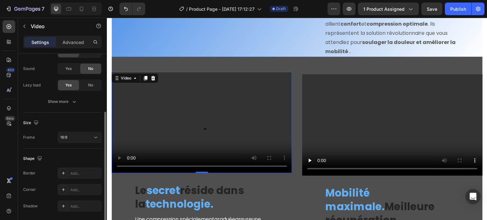
scroll to position [0, 0]
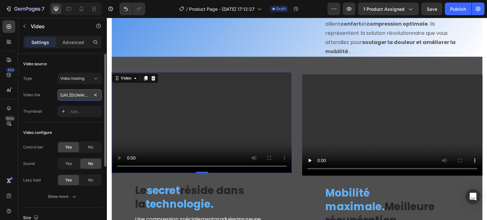
click at [71, 99] on input "[URL][DOMAIN_NAME]" at bounding box center [79, 94] width 44 height 11
paste input "79835a5cce5d4a3ea9aefa41bc375117"
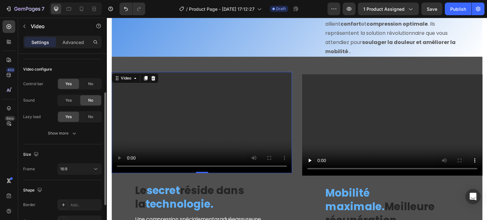
scroll to position [117, 0]
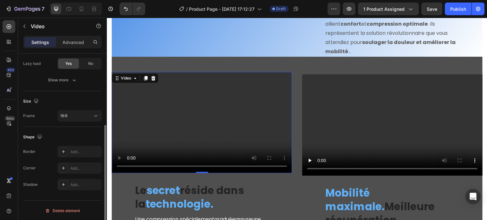
type input "https://cdn.shopify.com/videos/c/o/v/79835a5cce5d4a3ea9aefa41bc375117.mp4"
click at [81, 107] on div "Size Frame 16:9" at bounding box center [62, 109] width 79 height 36
click at [81, 111] on button "16:9" at bounding box center [79, 115] width 44 height 11
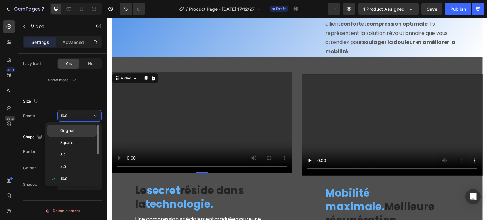
click at [75, 133] on p "Original" at bounding box center [77, 131] width 34 height 6
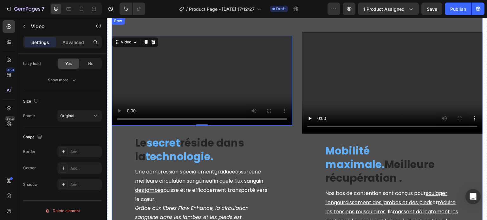
scroll to position [855, 0]
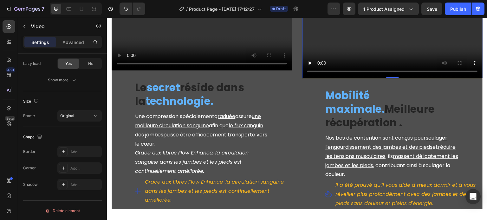
click at [329, 78] on video at bounding box center [392, 27] width 180 height 101
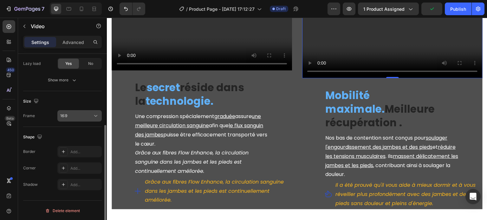
click at [75, 120] on button "16:9" at bounding box center [79, 115] width 44 height 11
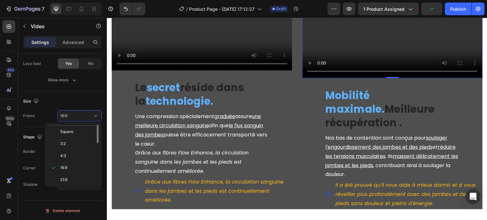
scroll to position [0, 0]
click at [72, 133] on span "Original" at bounding box center [67, 131] width 14 height 6
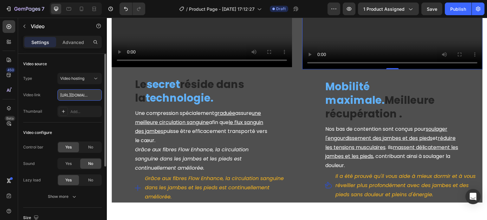
click at [70, 100] on input "[URL][DOMAIN_NAME]" at bounding box center [79, 94] width 44 height 11
paste input "eff57951990042da8c07505efb493fdc"
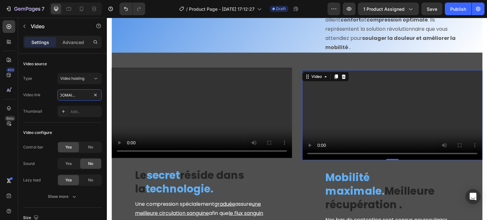
scroll to position [760, 0]
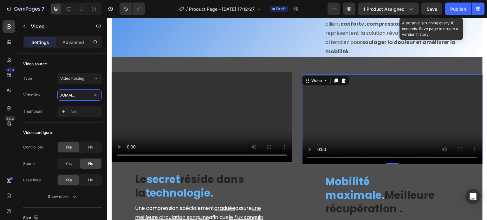
type input "https://cdn.shopify.com/videos/c/o/v/eff57951990042da8c07505efb493fdc.mp4"
drag, startPoint x: 430, startPoint y: 7, endPoint x: 285, endPoint y: 29, distance: 146.8
click at [430, 7] on span "Save" at bounding box center [432, 8] width 10 height 5
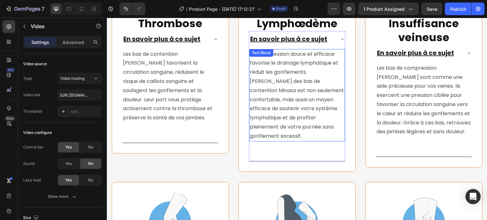
scroll to position [1774, 0]
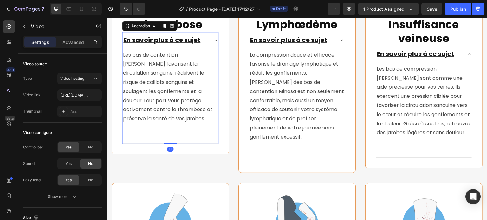
click at [203, 46] on div "En savoir plus à ce sujet" at bounding box center [165, 41] width 86 height 12
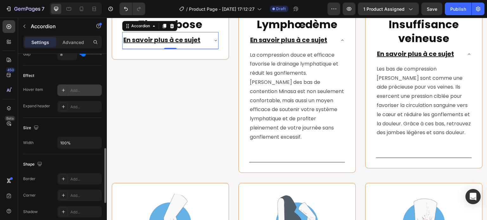
scroll to position [412, 0]
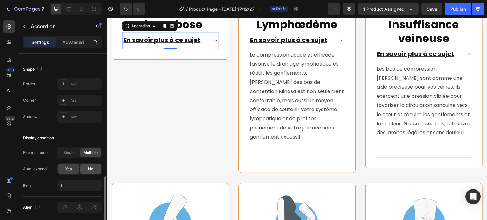
click at [87, 165] on div "No" at bounding box center [90, 169] width 21 height 10
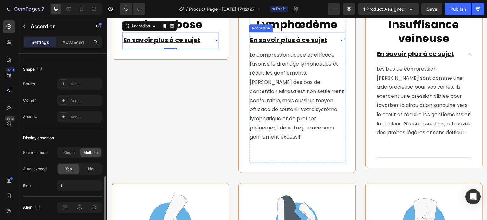
click at [277, 44] on u "En savoir plus à ce sujet" at bounding box center [288, 40] width 77 height 9
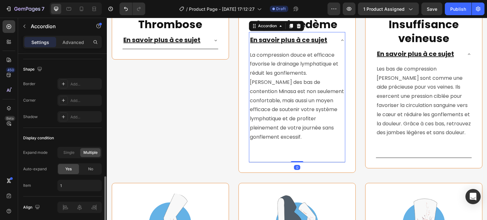
scroll to position [434, 0]
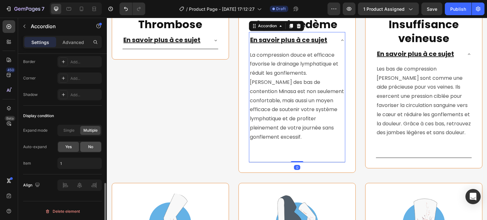
click at [92, 147] on span "No" at bounding box center [90, 147] width 5 height 6
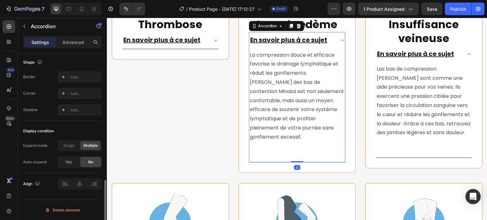
scroll to position [418, 0]
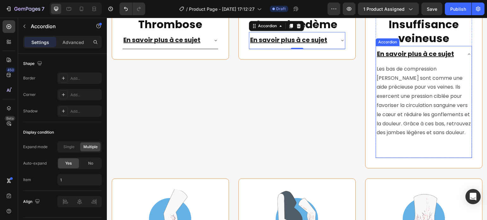
click at [401, 58] on u "En savoir plus à ce sujet" at bounding box center [415, 53] width 77 height 9
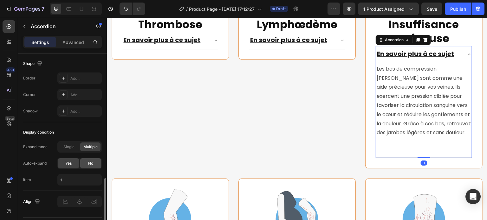
click at [94, 162] on div "No" at bounding box center [90, 164] width 21 height 10
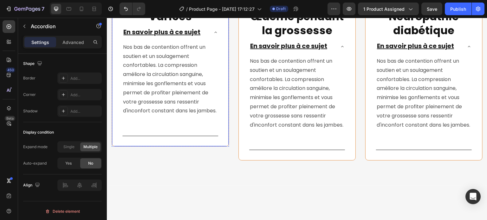
scroll to position [1933, 0]
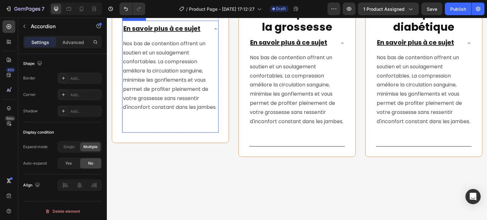
click at [185, 33] on u "En savoir plus à ce sujet" at bounding box center [161, 28] width 77 height 9
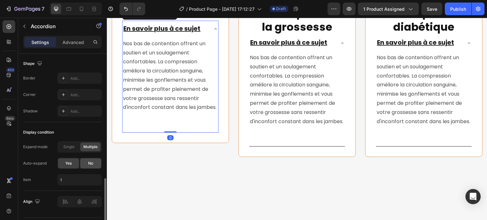
drag, startPoint x: 89, startPoint y: 162, endPoint x: 6, endPoint y: 141, distance: 85.7
click at [89, 162] on span "No" at bounding box center [90, 164] width 5 height 6
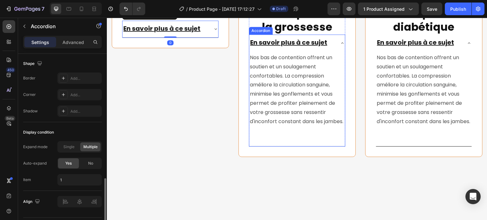
click at [295, 47] on u "En savoir plus à ce sujet" at bounding box center [288, 42] width 77 height 9
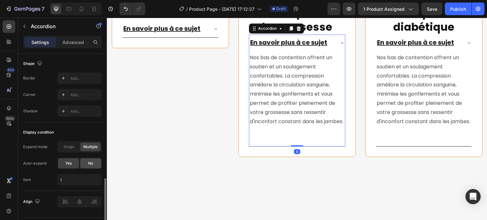
click at [93, 161] on span "No" at bounding box center [90, 164] width 5 height 6
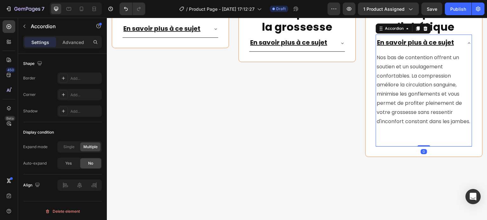
click at [396, 47] on u "En savoir plus à ce sujet" at bounding box center [415, 42] width 77 height 9
click at [94, 162] on div "No" at bounding box center [90, 164] width 21 height 10
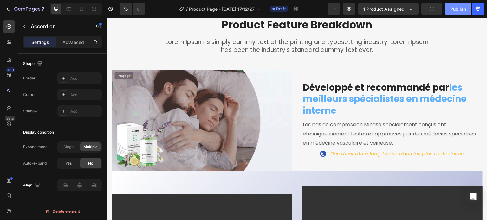
scroll to position [2028, 0]
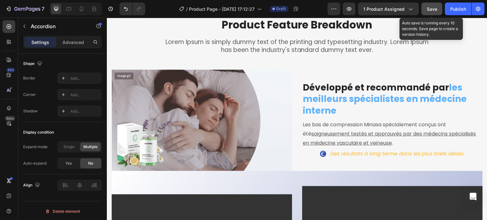
click at [432, 8] on span "Save" at bounding box center [432, 8] width 10 height 5
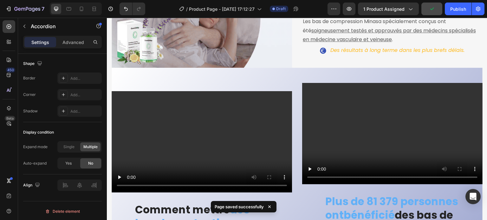
scroll to position [2250, 0]
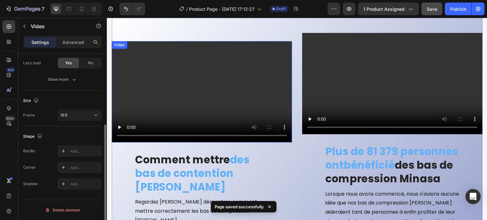
click at [227, 81] on video at bounding box center [202, 91] width 180 height 101
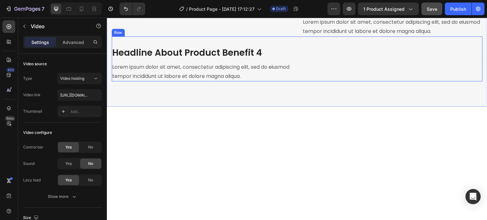
scroll to position [2408, 0]
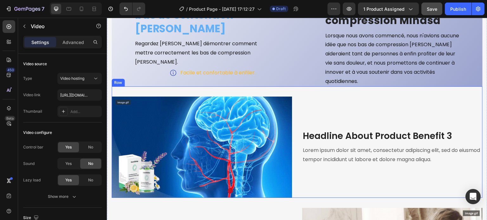
click at [302, 97] on div "Headline About Product Benefit 3 Heading Lorem ipsum dolor sit amet, consectetu…" at bounding box center [392, 147] width 180 height 101
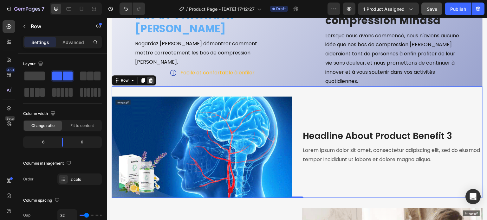
click at [151, 79] on icon at bounding box center [151, 80] width 4 height 4
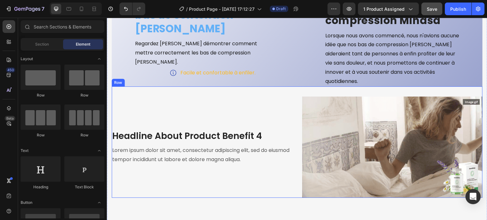
click at [158, 92] on div "Headline About Product Benefit 4 Heading Lorem ipsum dolor sit amet, consectetu…" at bounding box center [297, 143] width 371 height 112
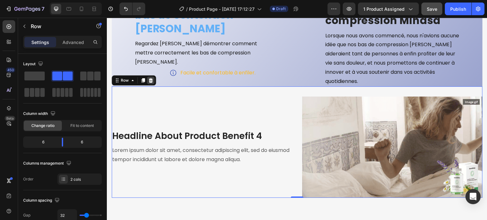
click at [150, 78] on icon at bounding box center [151, 80] width 4 height 4
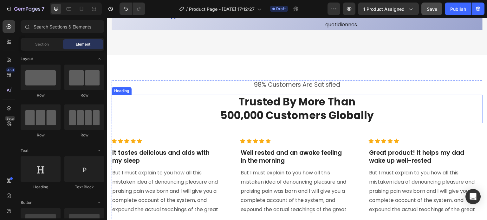
scroll to position [2472, 0]
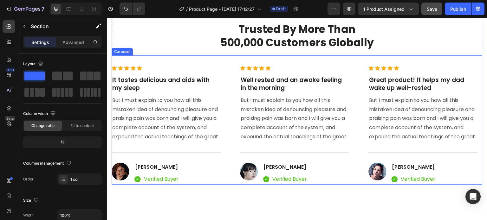
scroll to position [2440, 0]
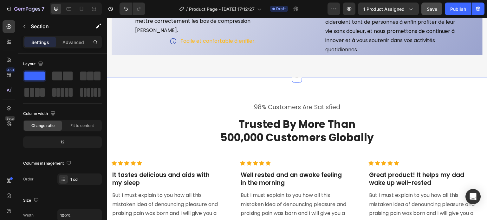
click at [153, 89] on div "98% Customers Are Satisfied Text block Trusted By More Than 500,000 Customers G…" at bounding box center [297, 196] width 380 height 237
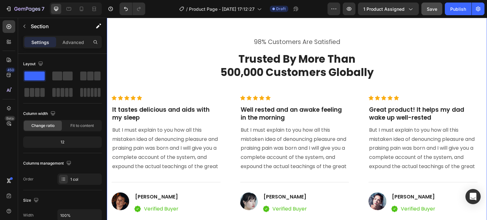
scroll to position [2408, 0]
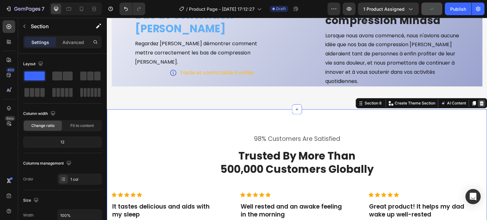
click at [479, 103] on icon at bounding box center [481, 103] width 5 height 5
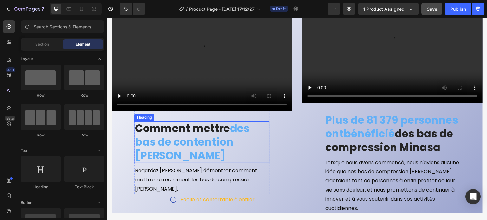
scroll to position [2218, 0]
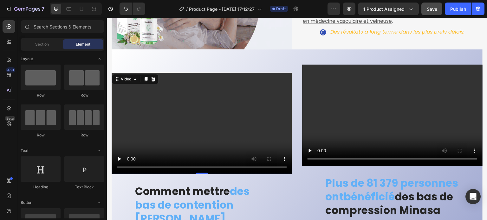
click at [198, 126] on video at bounding box center [202, 123] width 180 height 101
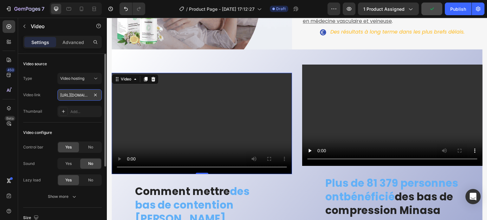
click at [77, 92] on input "[URL][DOMAIN_NAME]" at bounding box center [79, 94] width 44 height 11
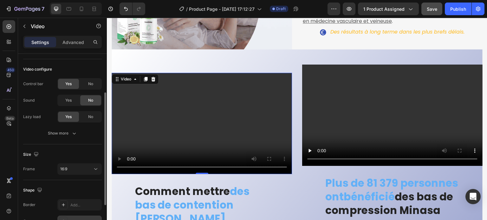
scroll to position [117, 0]
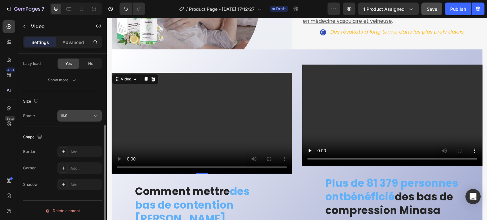
type input "https://cdn.shopify.com/videos/c/o/v/0525b3fac22144eaa23c324c43105d2b.mp4"
click at [76, 115] on div "16:9" at bounding box center [76, 116] width 32 height 6
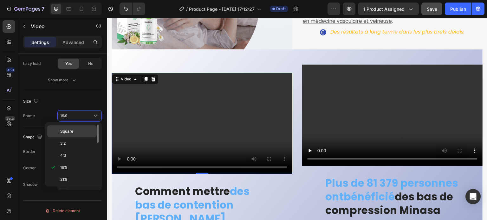
scroll to position [0, 0]
click at [68, 130] on span "Original" at bounding box center [67, 131] width 14 height 6
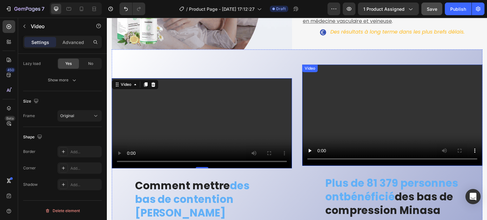
click at [376, 113] on video at bounding box center [392, 115] width 180 height 101
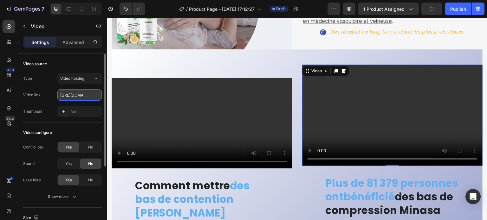
click at [69, 97] on input "[URL][DOMAIN_NAME]" at bounding box center [79, 94] width 44 height 11
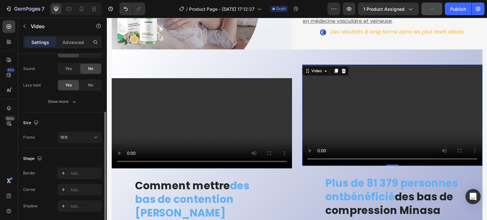
scroll to position [117, 0]
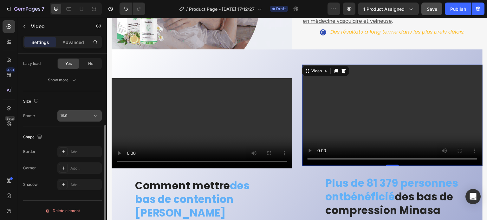
type input "https://cdn.shopify.com/videos/c/o/v/163877c2ebb14f258c51339ec63732d0.mp4"
click at [85, 118] on div "16:9" at bounding box center [76, 116] width 32 height 6
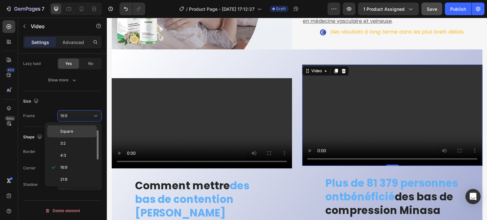
scroll to position [0, 0]
click at [72, 133] on span "Original" at bounding box center [67, 131] width 14 height 6
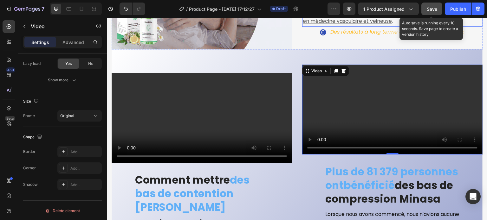
click at [436, 7] on span "Save" at bounding box center [432, 8] width 10 height 5
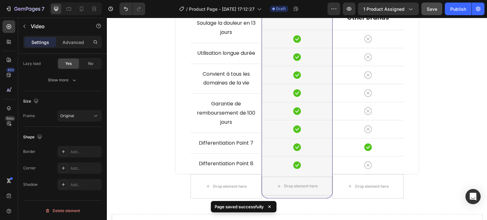
scroll to position [2852, 0]
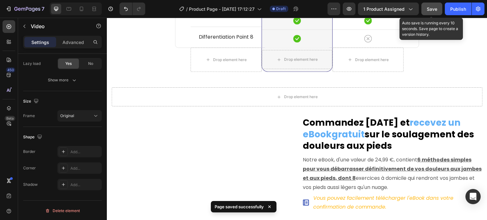
click at [437, 6] on span "Save" at bounding box center [432, 8] width 10 height 5
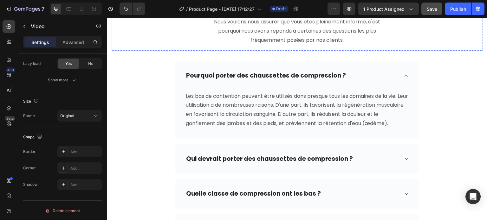
scroll to position [3233, 0]
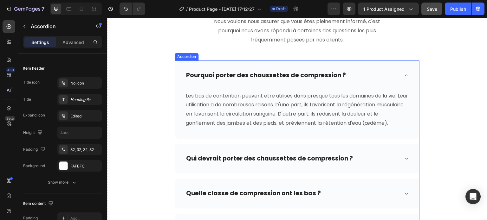
click at [368, 76] on div "Pourquoi porter des chaussettes de compression ?" at bounding box center [292, 76] width 214 height 10
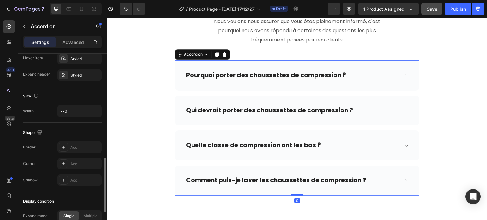
scroll to position [434, 0]
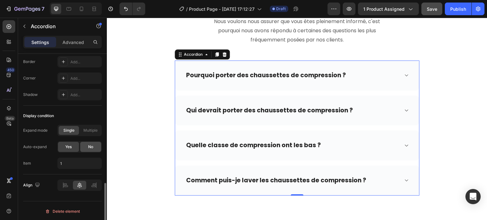
click at [90, 147] on span "No" at bounding box center [90, 147] width 5 height 6
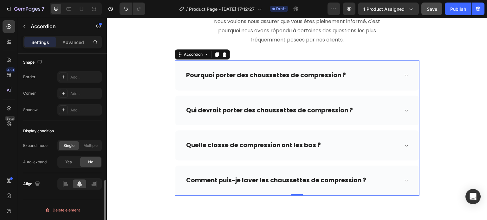
scroll to position [418, 0]
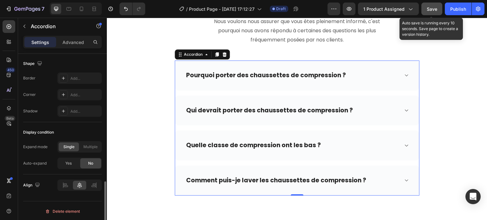
click at [427, 12] on div "Save" at bounding box center [432, 9] width 10 height 7
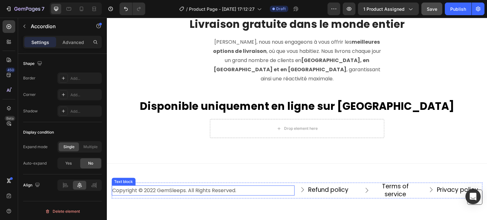
scroll to position [3753, 0]
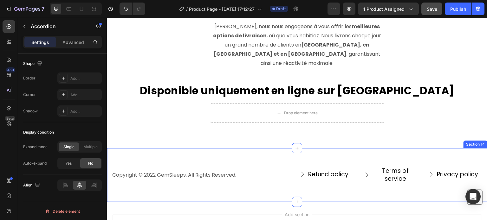
click at [209, 148] on div "Copyright © 2022 GemSleeps. All Rights Reserved. Text block Refund policy Butto…" at bounding box center [297, 175] width 380 height 54
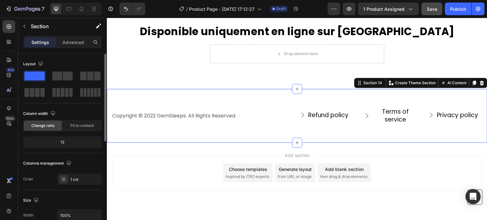
scroll to position [3817, 0]
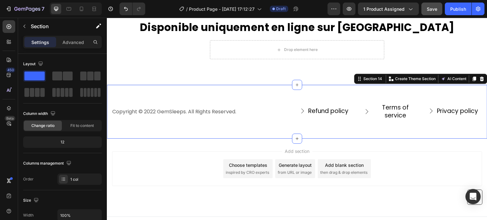
click at [435, 7] on span "Save" at bounding box center [432, 8] width 10 height 5
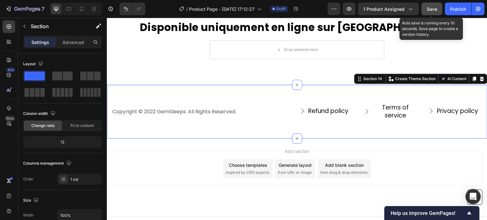
click at [439, 9] on button "Save" at bounding box center [431, 9] width 21 height 13
